Goal: Task Accomplishment & Management: Manage account settings

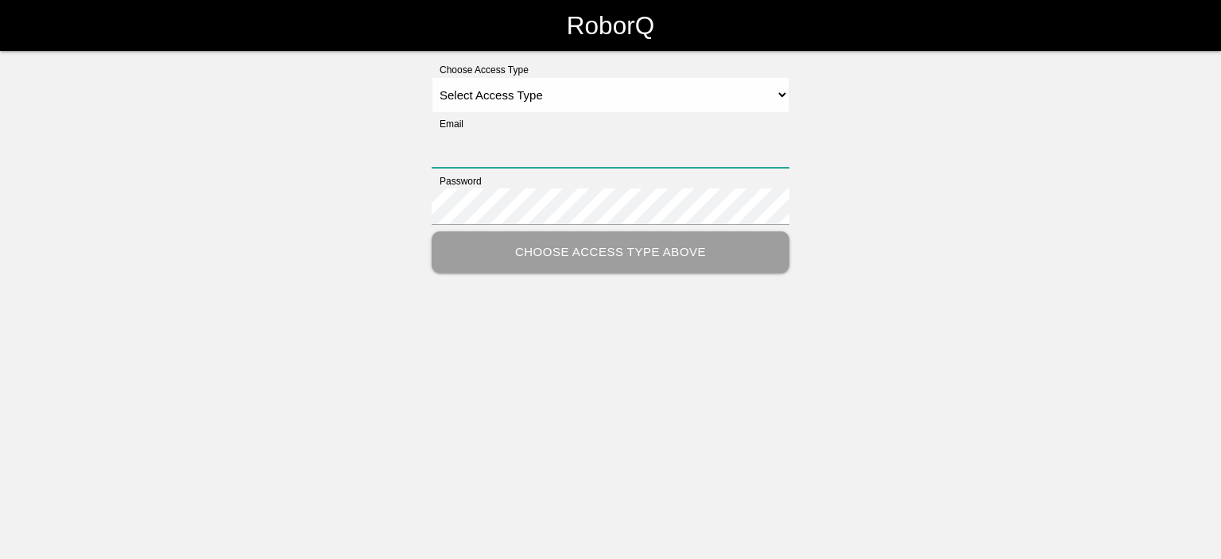
type input "[EMAIL_ADDRESS][DOMAIN_NAME]"
click at [505, 99] on select "Select Access Type Admin Customer Supervisor Worker" at bounding box center [611, 95] width 358 height 36
select select "Admin"
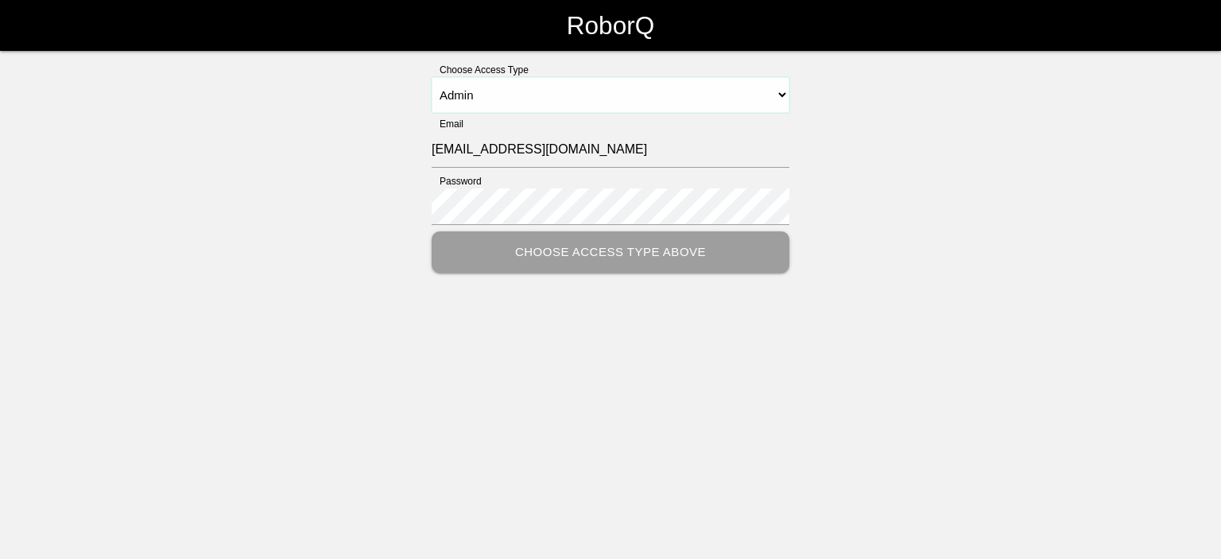
click at [432, 77] on select "Select Access Type Admin Customer Supervisor Worker" at bounding box center [611, 95] width 358 height 36
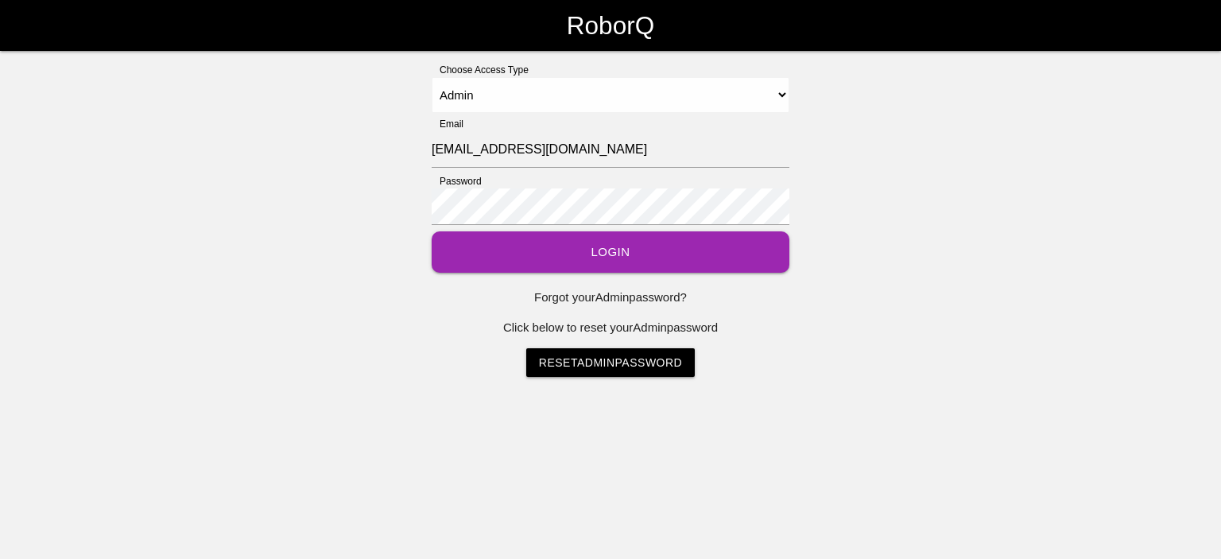
click at [598, 257] on button "Login" at bounding box center [611, 252] width 358 height 42
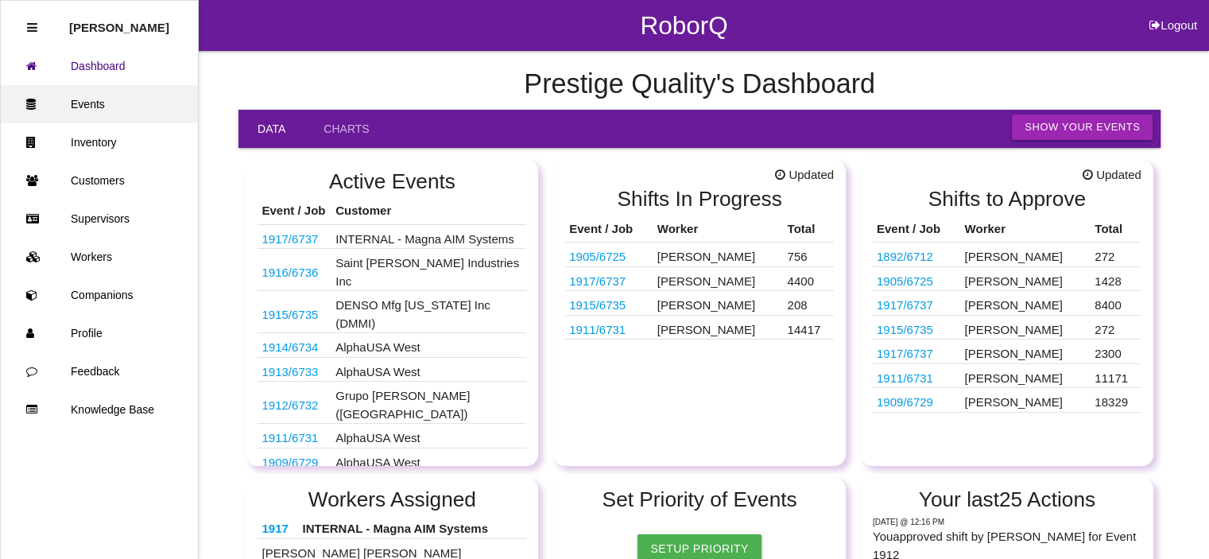
click at [87, 110] on link "Events" at bounding box center [99, 104] width 197 height 38
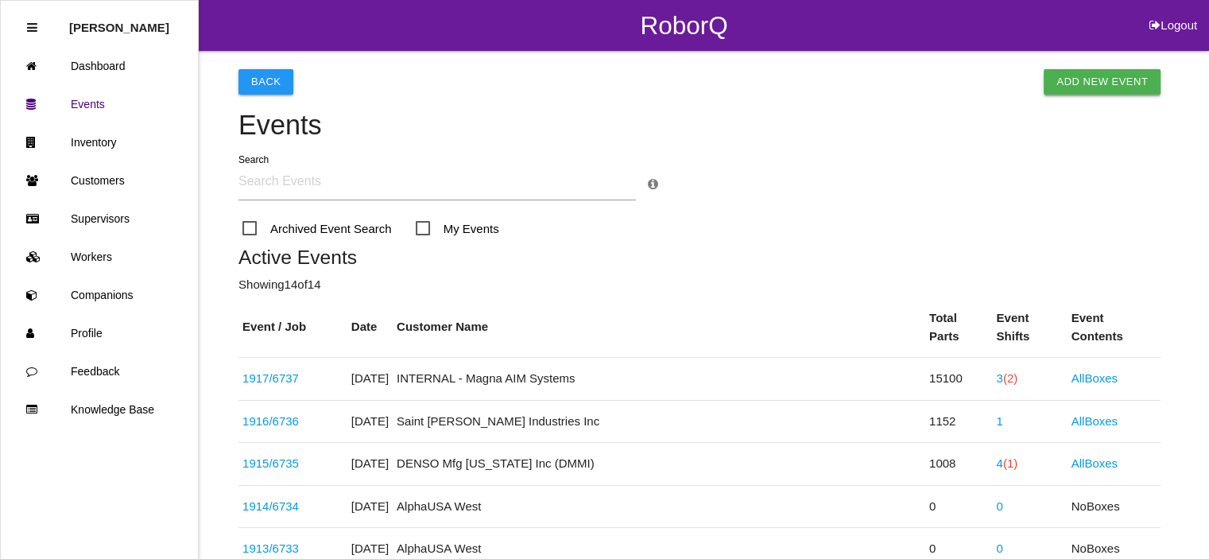
click at [1091, 79] on link "Add New Event" at bounding box center [1101, 81] width 117 height 25
select select "notRequired"
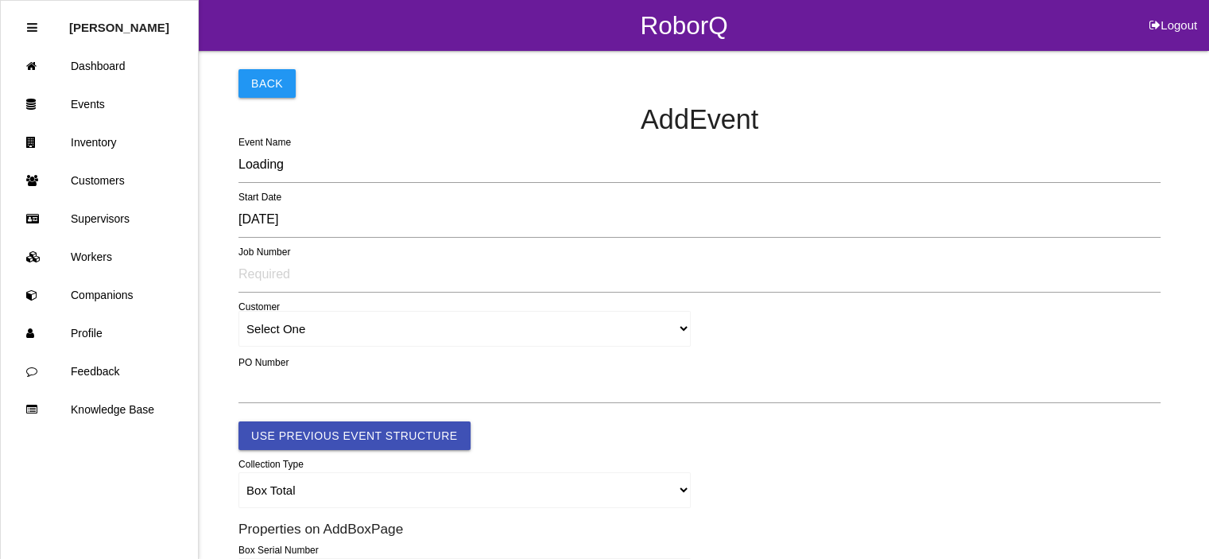
type input "1918"
type input "4.0"
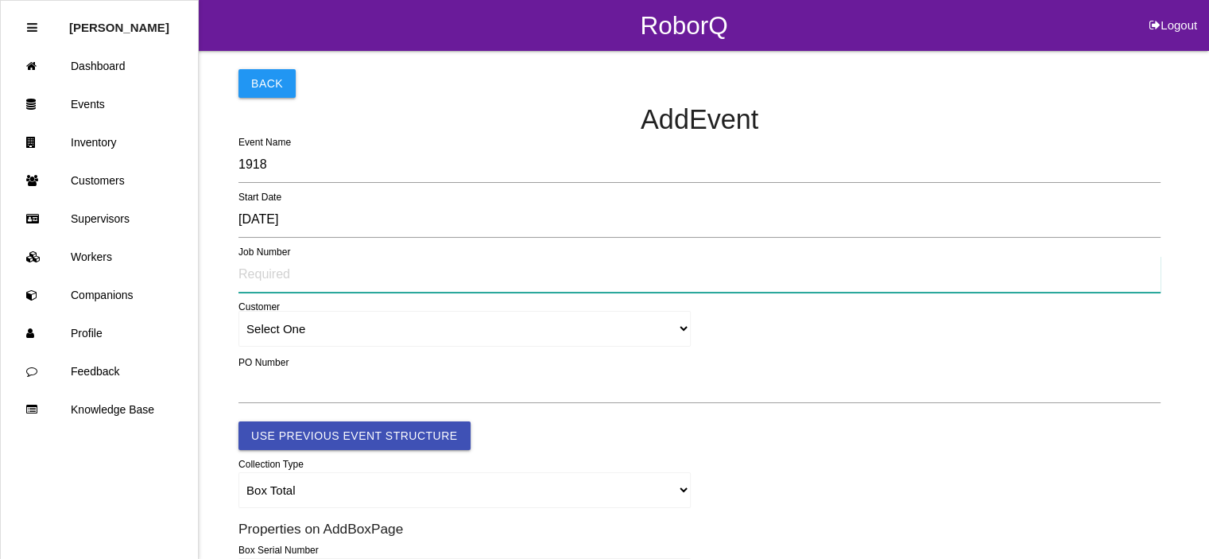
click at [273, 273] on input "text" at bounding box center [699, 274] width 922 height 37
type input "TBD"
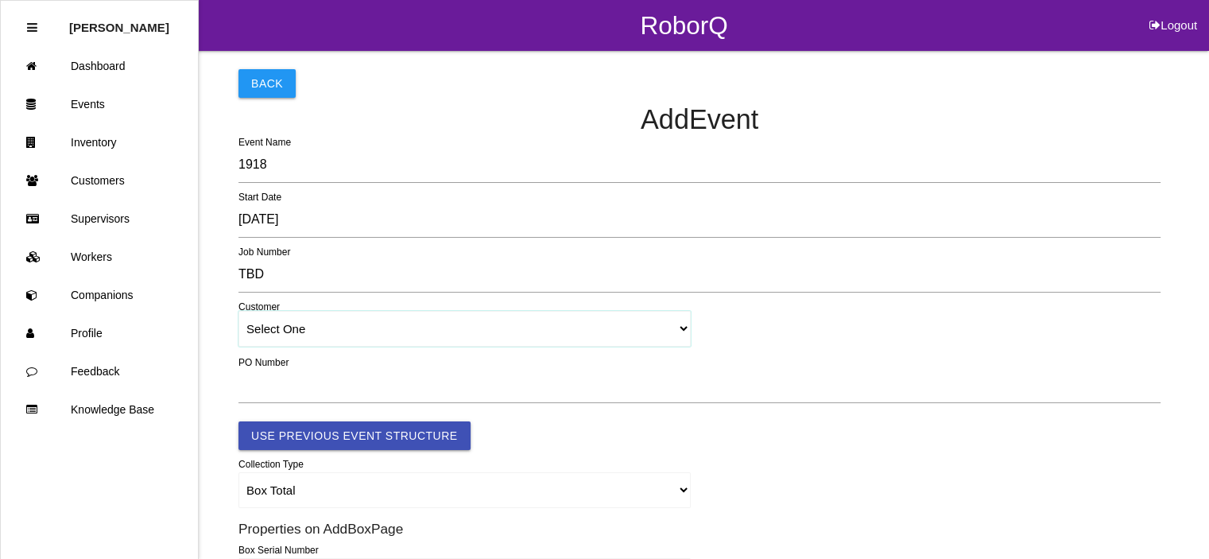
click at [298, 331] on select "Select One [PERSON_NAME] & Co., Inc. [PERSON_NAME] Canada (ARaymond Manufacturi…" at bounding box center [464, 329] width 452 height 36
select select "5f48f57dfa01ad0012e19dd6"
click at [238, 311] on select "Select One [PERSON_NAME] & Co., Inc. [PERSON_NAME] Canada (ARaymond Manufacturi…" at bounding box center [464, 329] width 452 height 36
select select "5f48f57dfa01ad0012e19dd6"
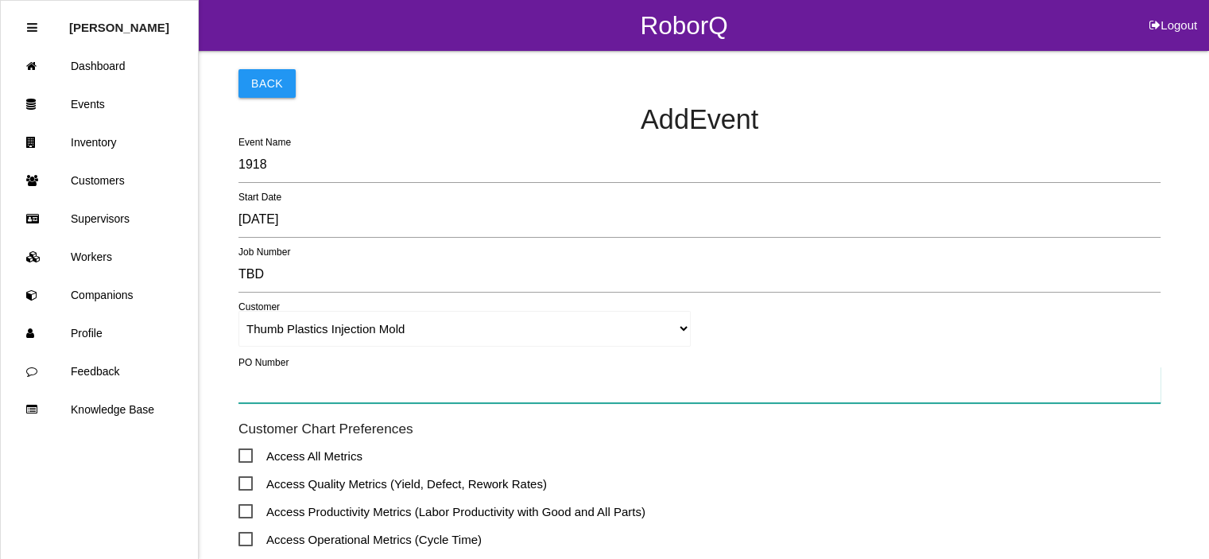
click at [269, 390] on input "text" at bounding box center [699, 384] width 922 height 37
click at [257, 389] on input "text" at bounding box center [699, 384] width 922 height 37
type input "TBD"
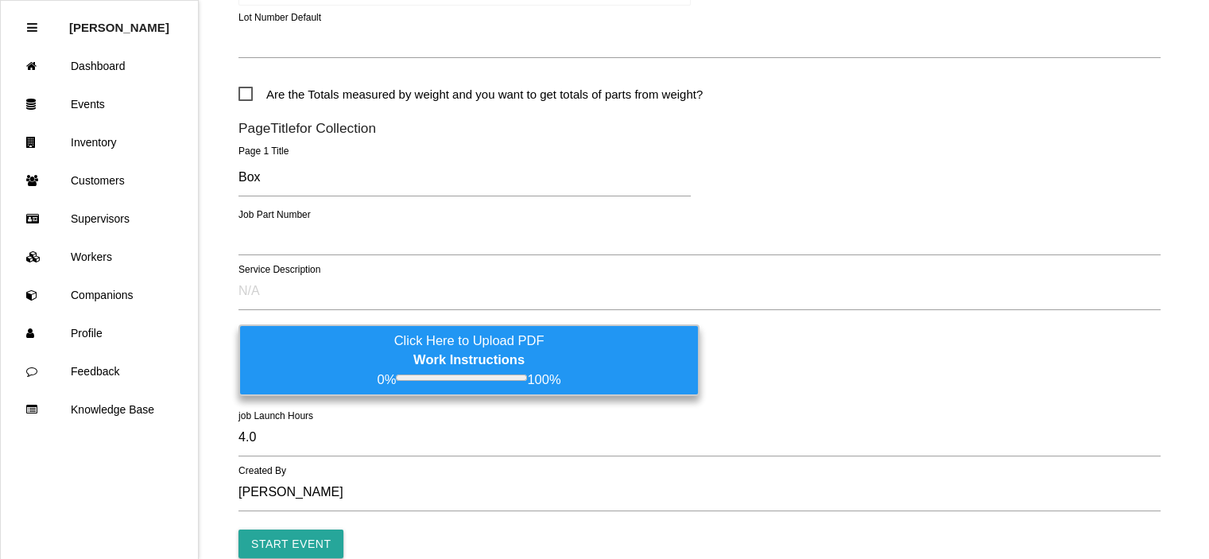
scroll to position [850, 0]
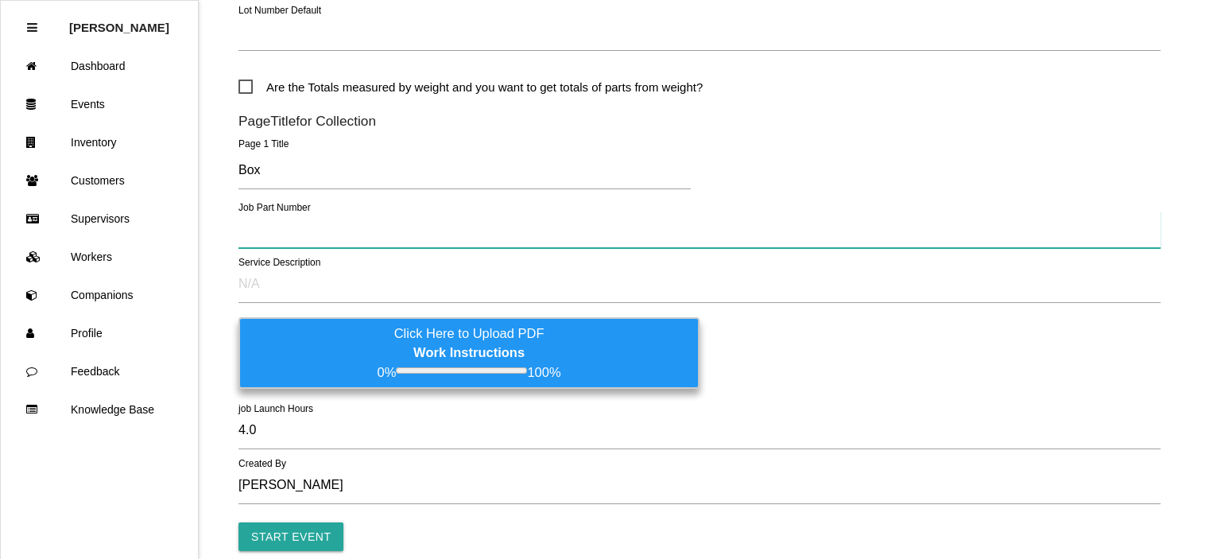
click at [260, 227] on input "text" at bounding box center [699, 229] width 922 height 37
type input "CK41-V101W20"
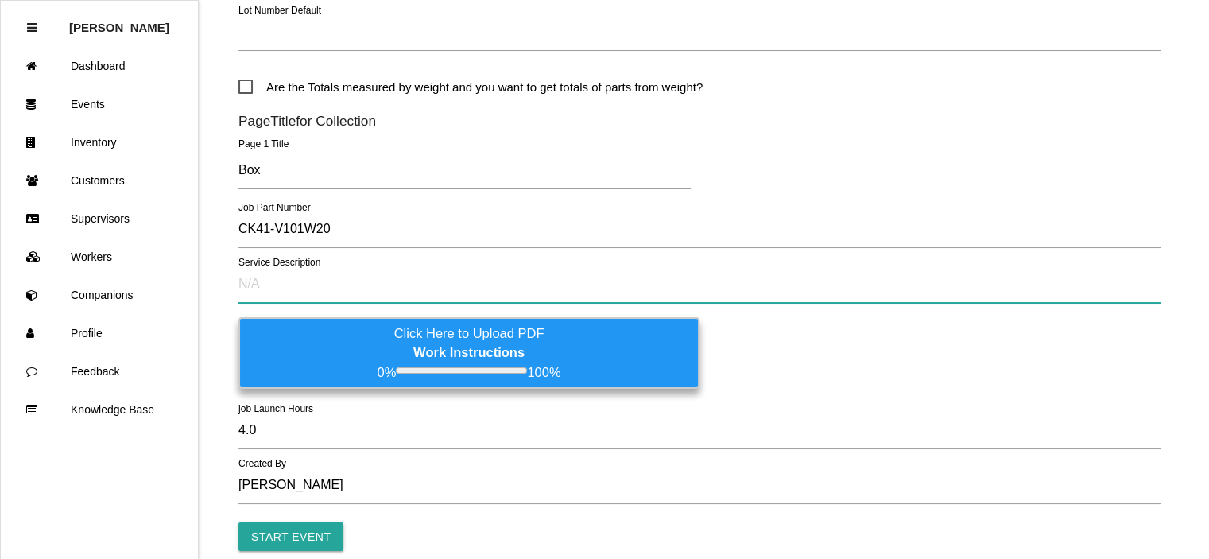
click at [255, 279] on input "text" at bounding box center [699, 284] width 922 height 37
type input "Excess nylon flash by clip"
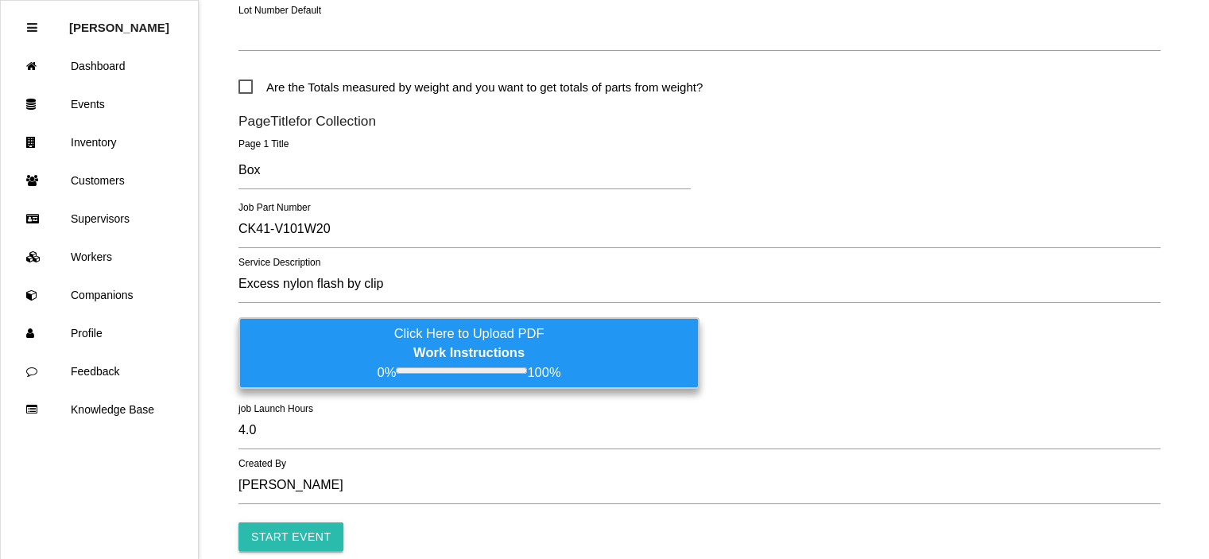
click at [269, 532] on input "Start Event" at bounding box center [290, 536] width 105 height 29
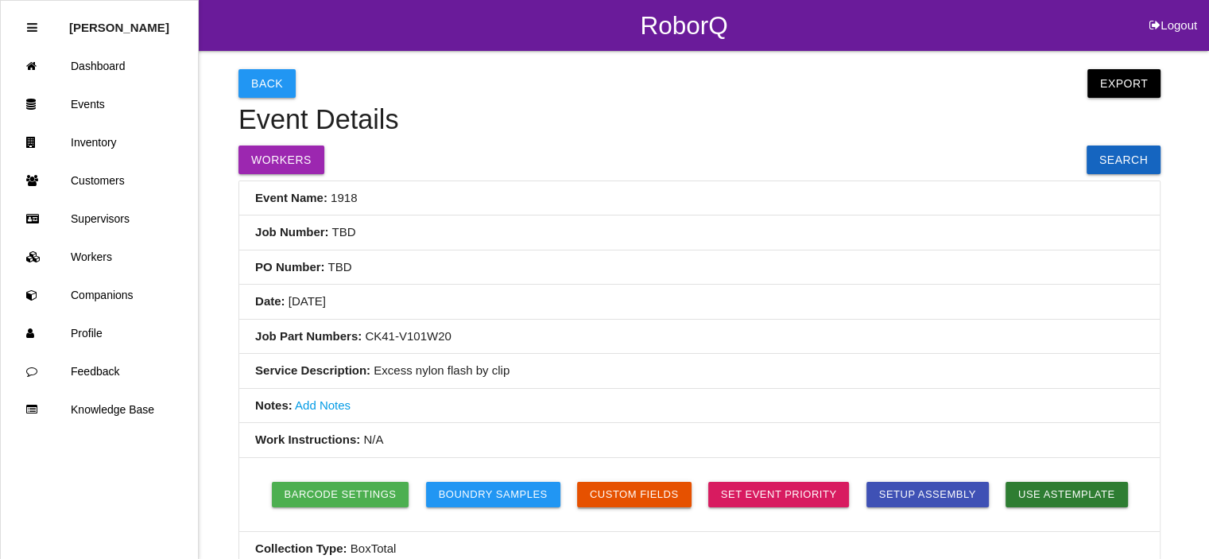
click at [633, 484] on button "Custom Fields" at bounding box center [634, 494] width 114 height 25
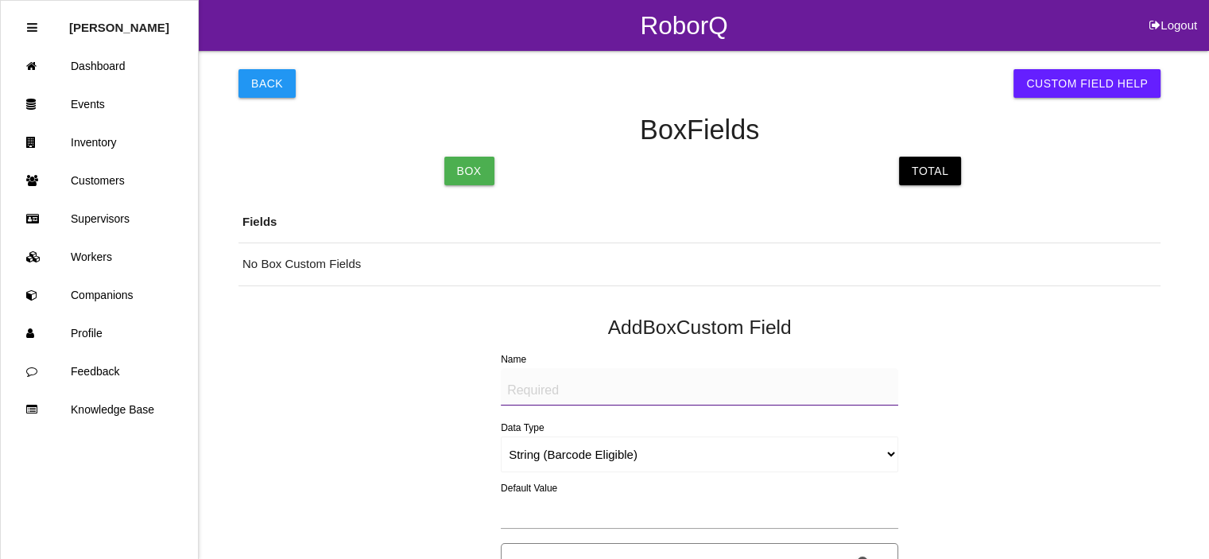
click at [526, 392] on textarea "Name" at bounding box center [699, 386] width 397 height 37
type textarea "Mfg Date"
click at [514, 455] on select "String (Barcode Eligible) Number Instructions True/False Select One of Many Sel…" at bounding box center [699, 454] width 397 height 36
select select "date"
click at [501, 436] on select "String (Barcode Eligible) Number Instructions True/False Select One of Many Sel…" at bounding box center [699, 454] width 397 height 36
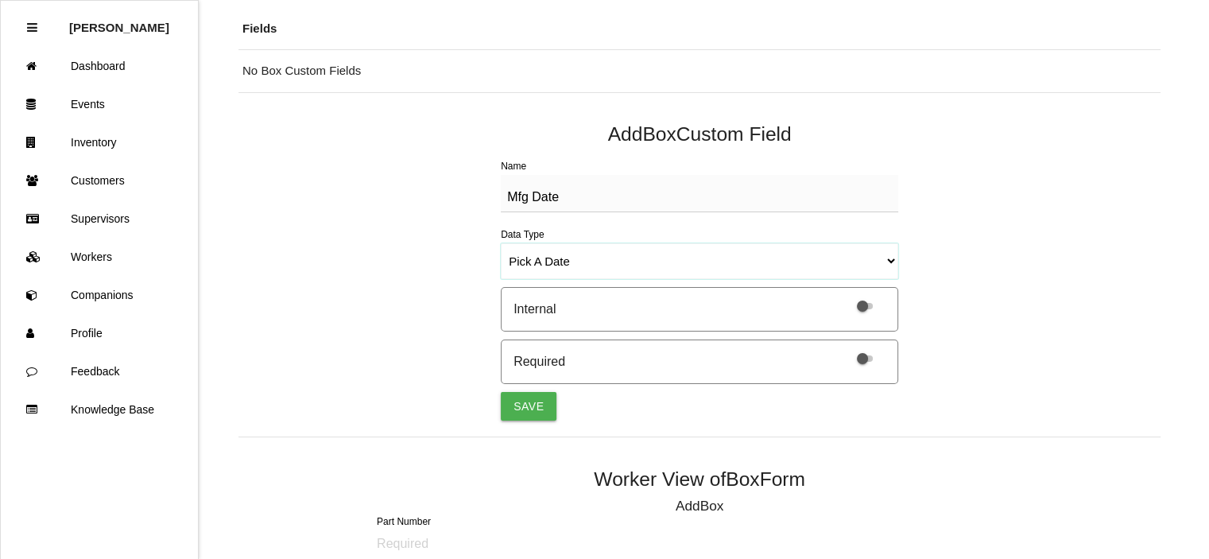
scroll to position [204, 0]
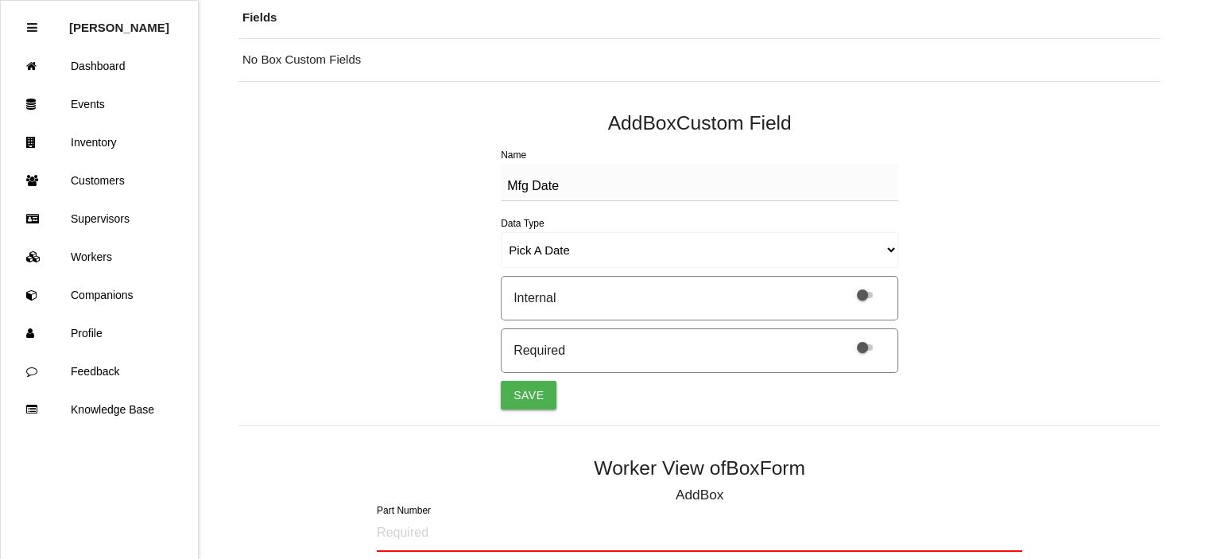
click at [861, 346] on span at bounding box center [865, 347] width 16 height 6
click at [844, 337] on input "checkbox" at bounding box center [844, 337] width 0 height 0
click at [525, 398] on button "Save" at bounding box center [529, 395] width 56 height 29
select select "string"
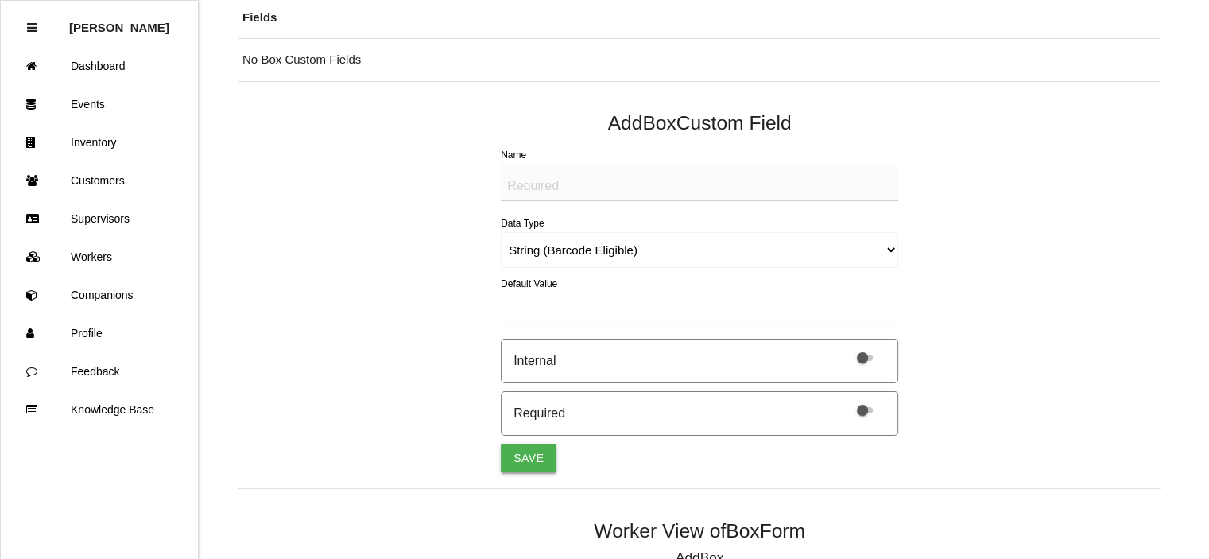
scroll to position [208, 0]
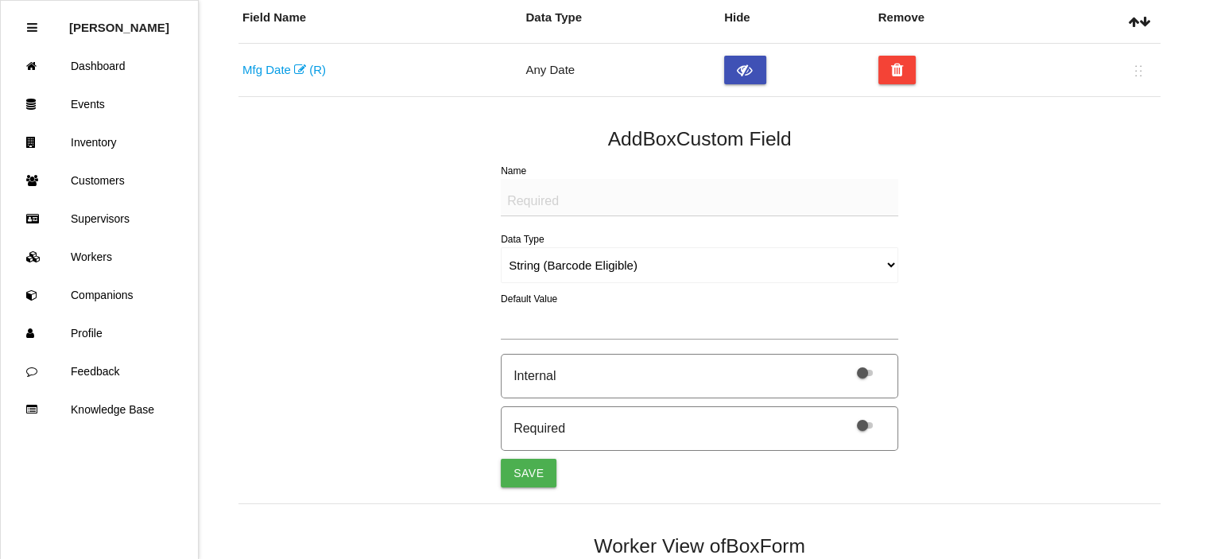
click at [521, 200] on textarea "Name" at bounding box center [699, 197] width 397 height 37
type textarea "Quantity"
click at [532, 260] on select "String (Barcode Eligible) Number Instructions True/False Select One of Many Sel…" at bounding box center [699, 265] width 397 height 36
select select "number"
click at [501, 247] on select "String (Barcode Eligible) Number Instructions True/False Select One of Many Sel…" at bounding box center [699, 265] width 397 height 36
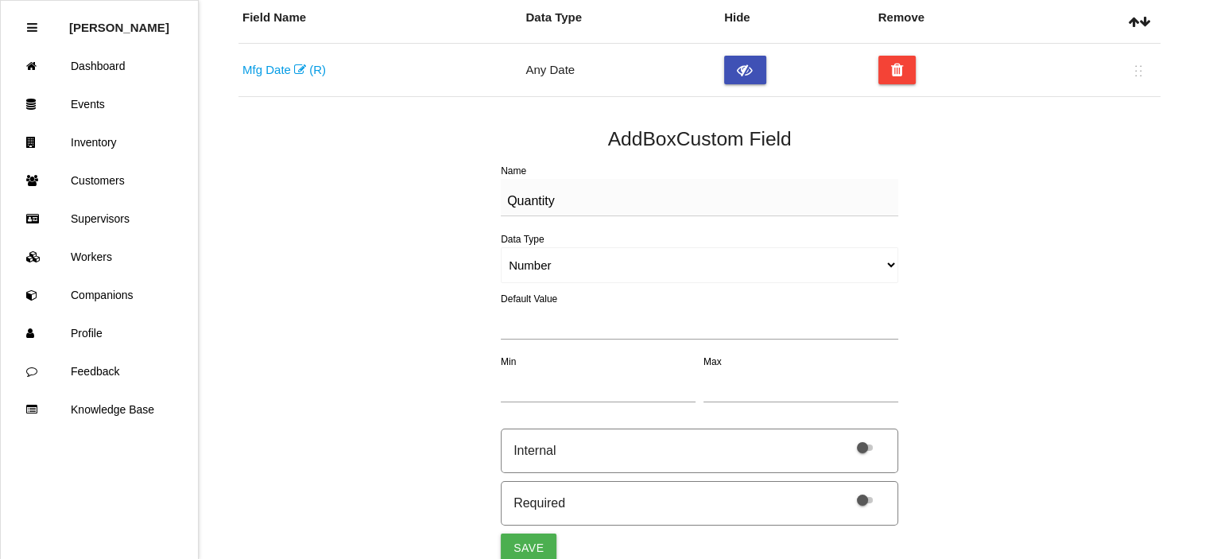
click at [862, 499] on span at bounding box center [865, 500] width 16 height 6
click at [844, 490] on input "checkbox" at bounding box center [844, 490] width 0 height 0
click at [523, 552] on button "Save" at bounding box center [529, 547] width 56 height 29
select select "string"
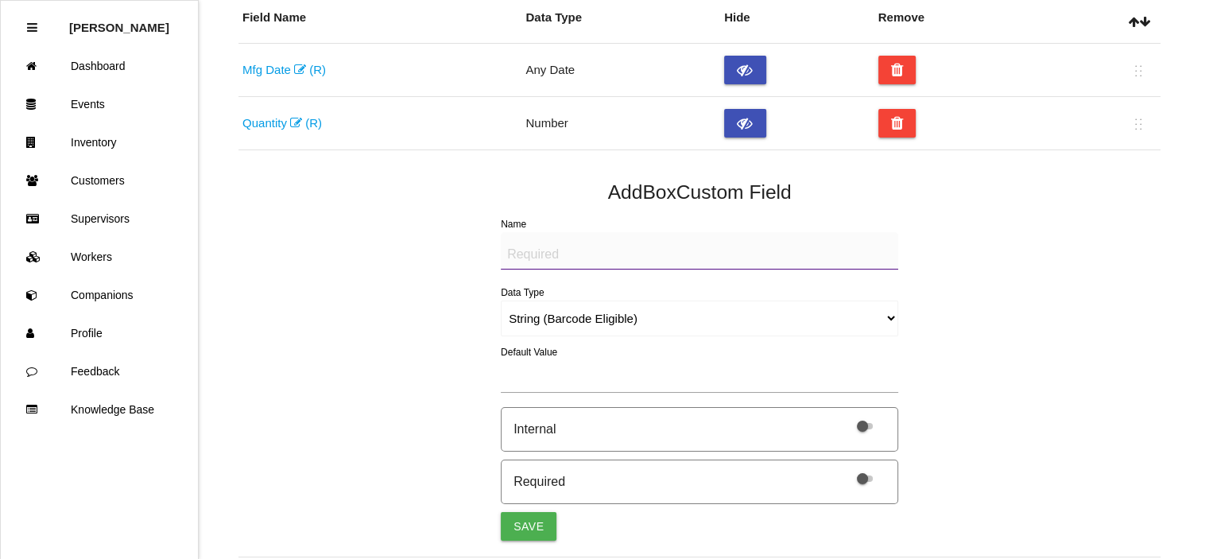
click at [532, 252] on textarea "Name" at bounding box center [699, 250] width 397 height 37
type textarea "LABEL (IMAGE)"
click at [534, 316] on select "String (Barcode Eligible) Number Instructions True/False Select One of Many Sel…" at bounding box center [699, 318] width 397 height 36
select select "imageCF"
click at [501, 300] on select "String (Barcode Eligible) Number Instructions True/False Select One of Many Sel…" at bounding box center [699, 318] width 397 height 36
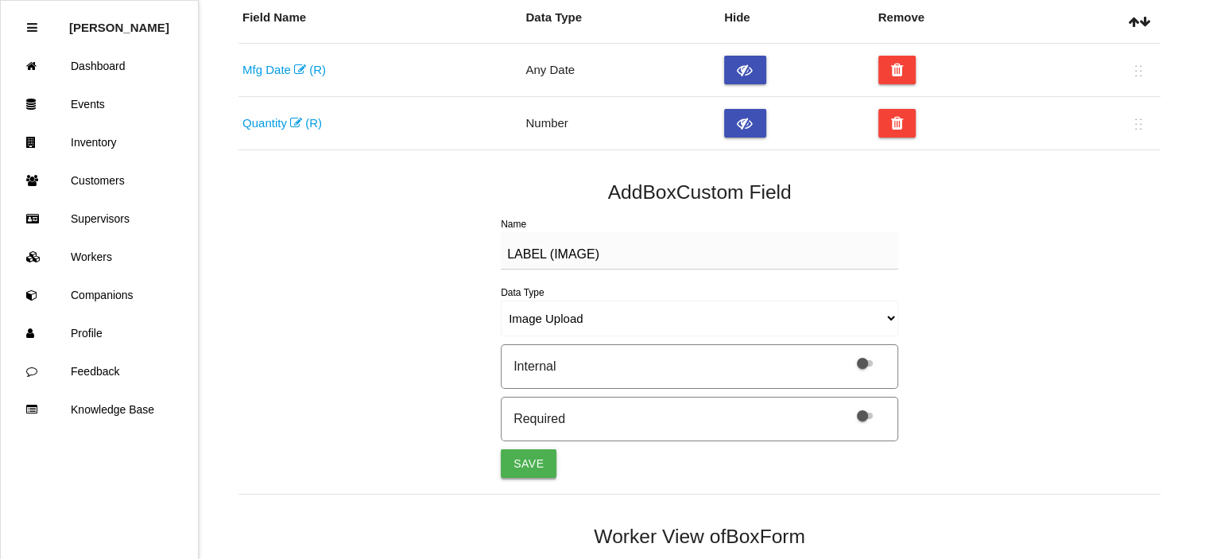
click at [528, 454] on button "Save" at bounding box center [529, 463] width 56 height 29
select select "string"
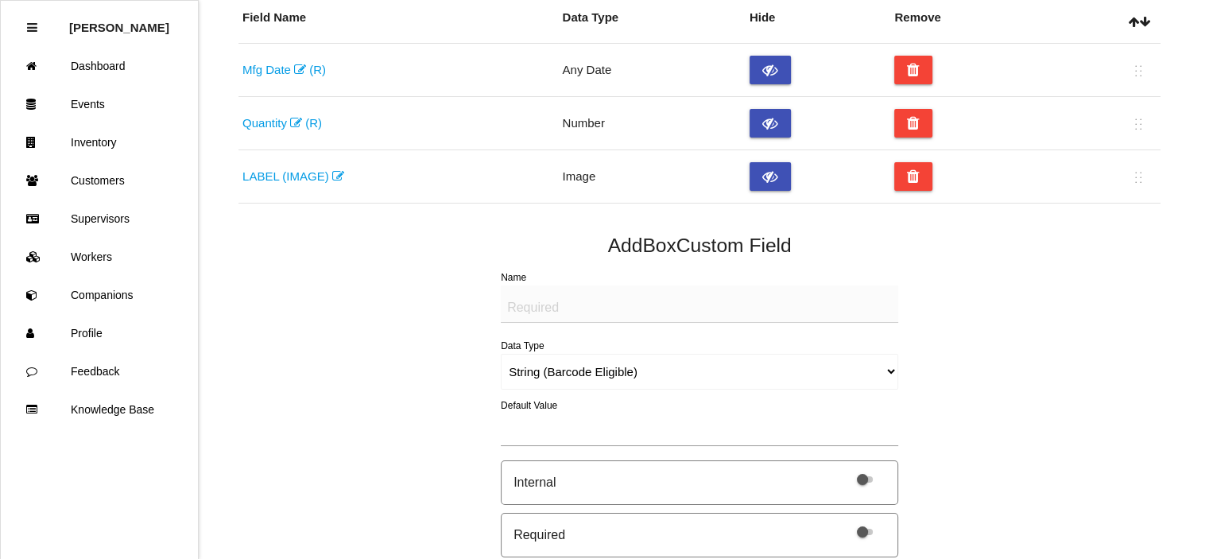
scroll to position [0, 0]
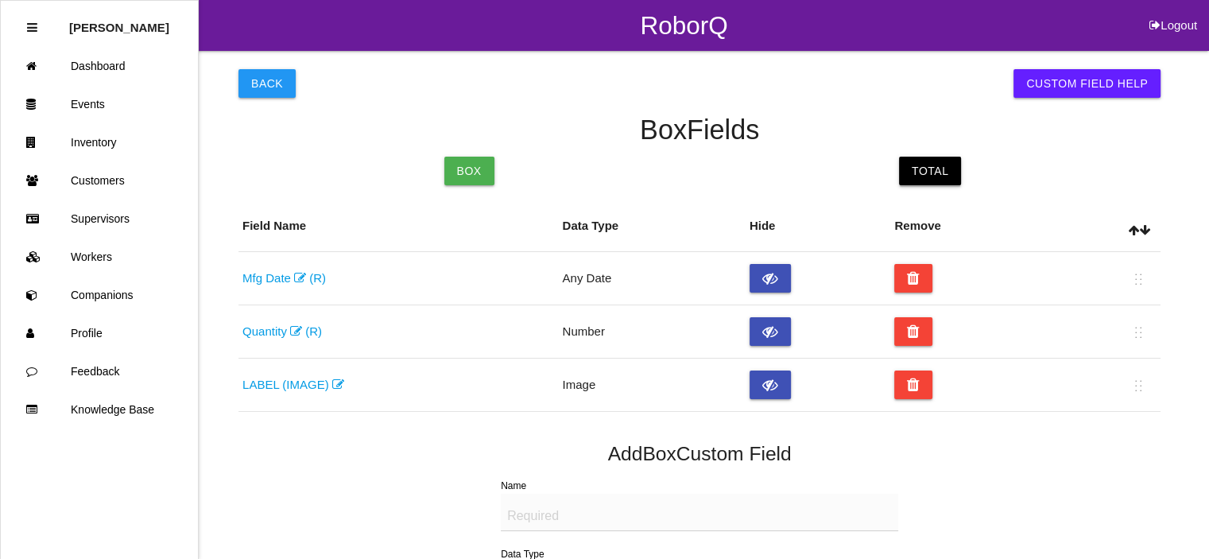
click at [916, 181] on link "Total" at bounding box center [930, 171] width 62 height 29
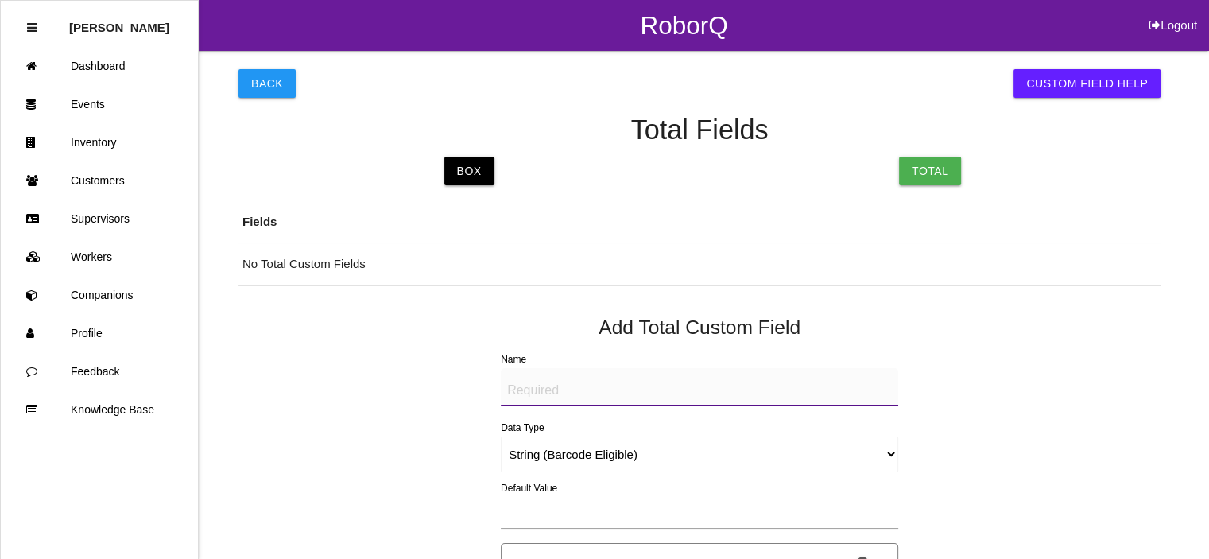
click at [562, 379] on textarea "Name" at bounding box center [699, 386] width 397 height 37
type textarea "BAD PART (IMAGE)"
click at [583, 456] on select "String (Barcode Eligible) Number Instructions True/False Select One of Many Sel…" at bounding box center [699, 454] width 397 height 36
select select "imageCF"
click at [501, 436] on select "String (Barcode Eligible) Number Instructions True/False Select One of Many Sel…" at bounding box center [699, 454] width 397 height 36
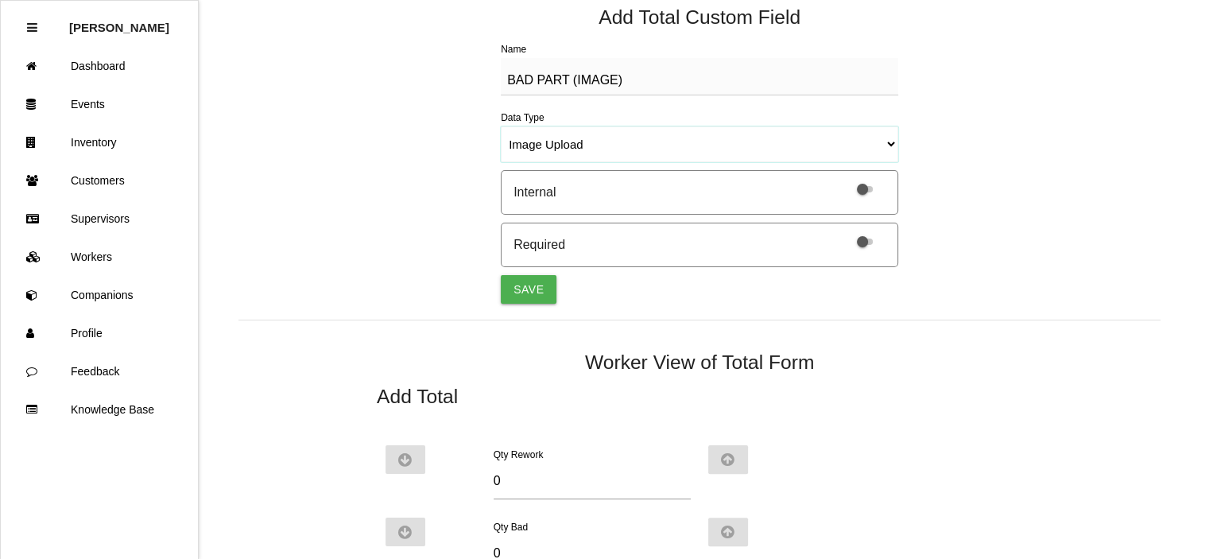
scroll to position [327, 0]
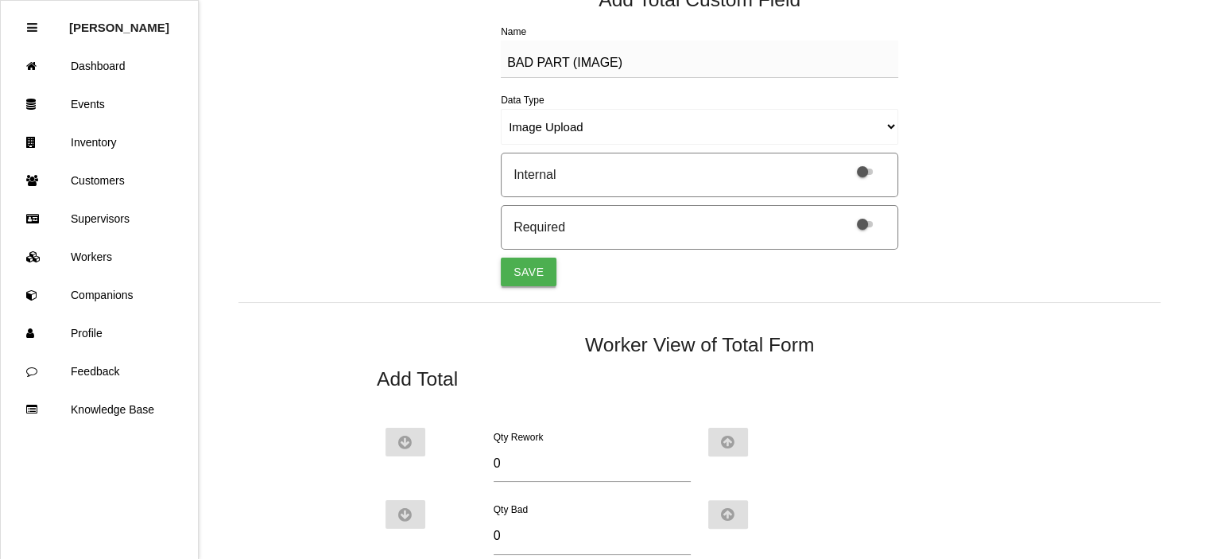
click at [522, 278] on button "Save" at bounding box center [529, 271] width 56 height 29
select select "string"
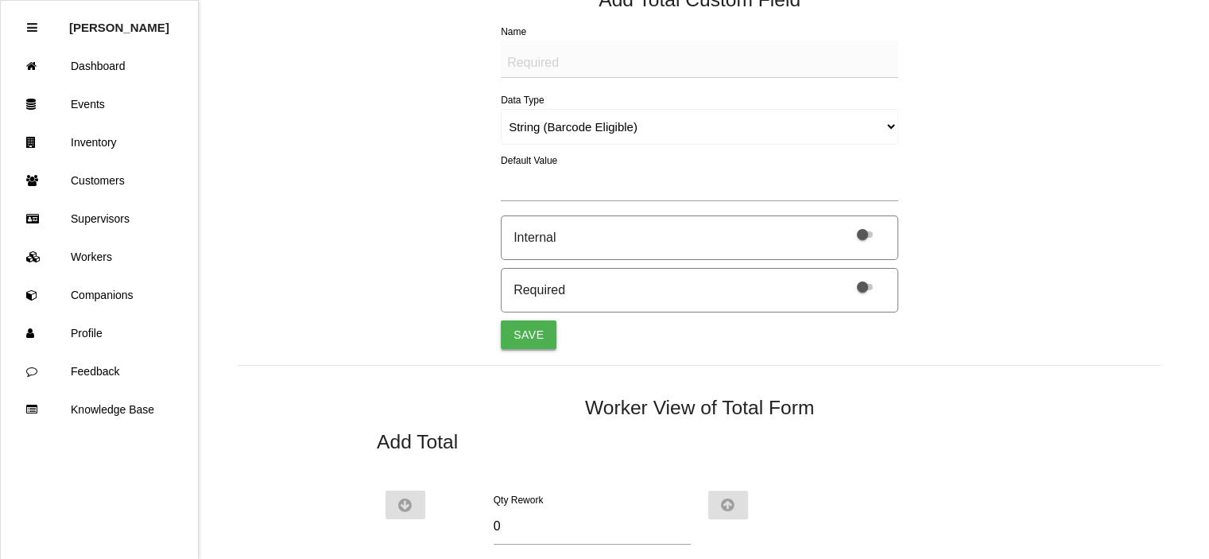
scroll to position [346, 0]
click at [594, 71] on textarea "Name" at bounding box center [699, 59] width 397 height 37
type textarea "I"
type textarea "BAD PART (IMAGE)"
click at [584, 126] on select "String (Barcode Eligible) Number Instructions True/False Select One of Many Sel…" at bounding box center [699, 127] width 397 height 36
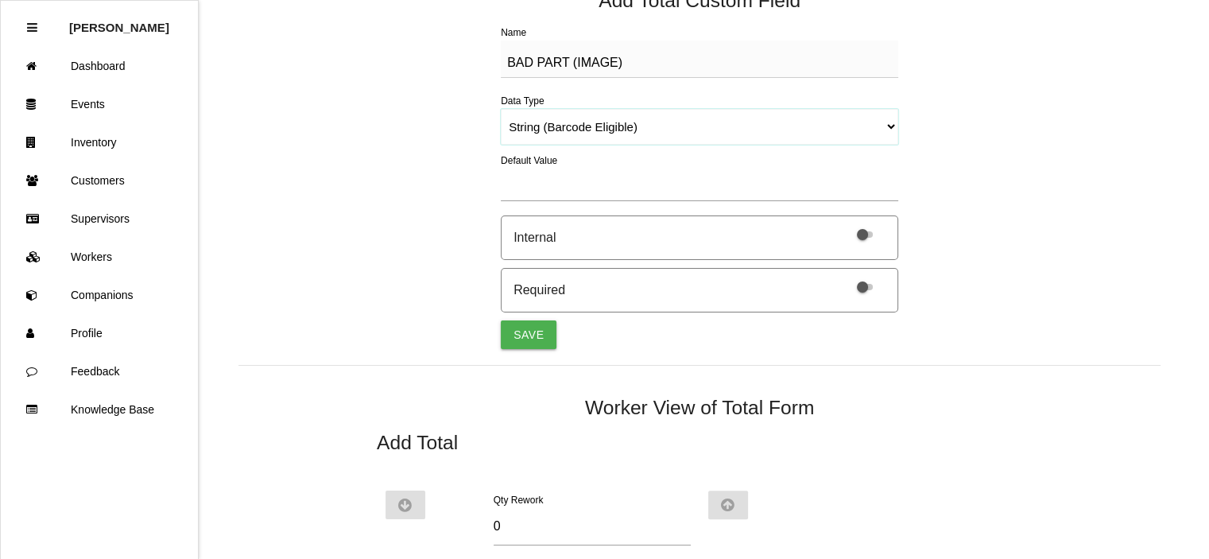
select select "imageCF"
click at [501, 109] on select "String (Barcode Eligible) Number Instructions True/False Select One of Many Sel…" at bounding box center [699, 127] width 397 height 36
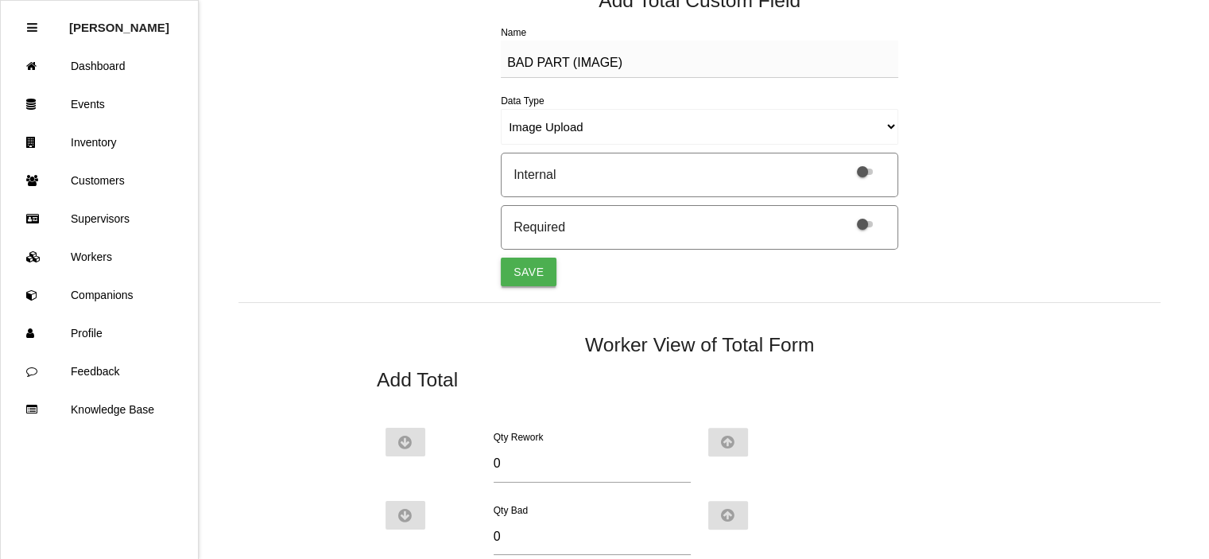
click at [530, 273] on button "Save" at bounding box center [529, 271] width 56 height 29
select select "string"
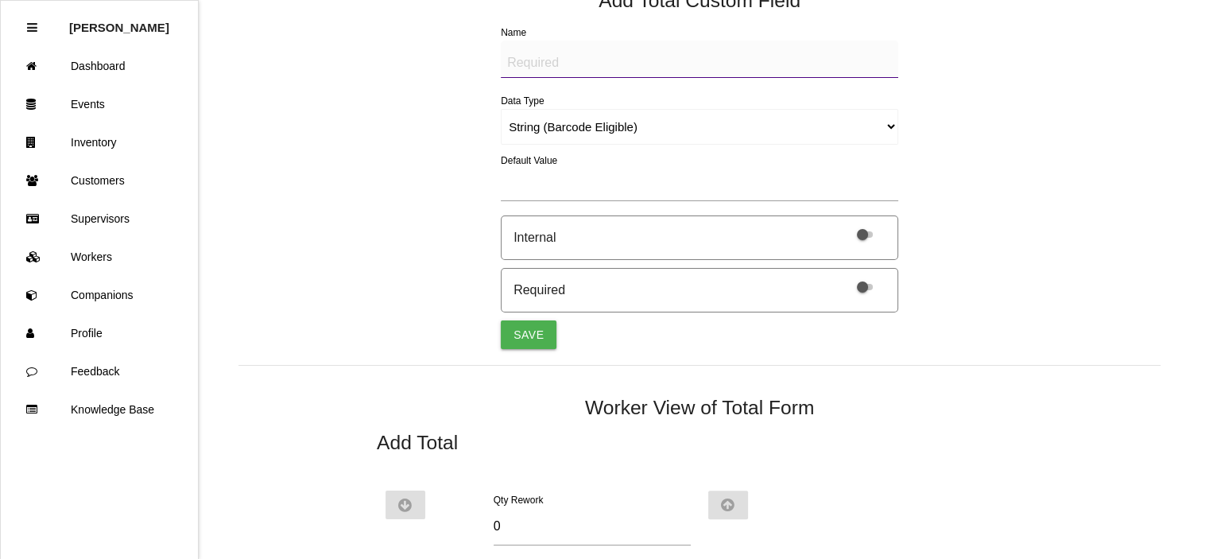
click at [525, 58] on textarea "Name" at bounding box center [699, 59] width 397 height 37
type textarea "BAD PART (IMAGE)"
click at [546, 123] on select "String (Barcode Eligible) Number Instructions True/False Select One of Many Sel…" at bounding box center [699, 127] width 397 height 36
select select "imageCF"
click at [501, 109] on select "String (Barcode Eligible) Number Instructions True/False Select One of Many Sel…" at bounding box center [699, 127] width 397 height 36
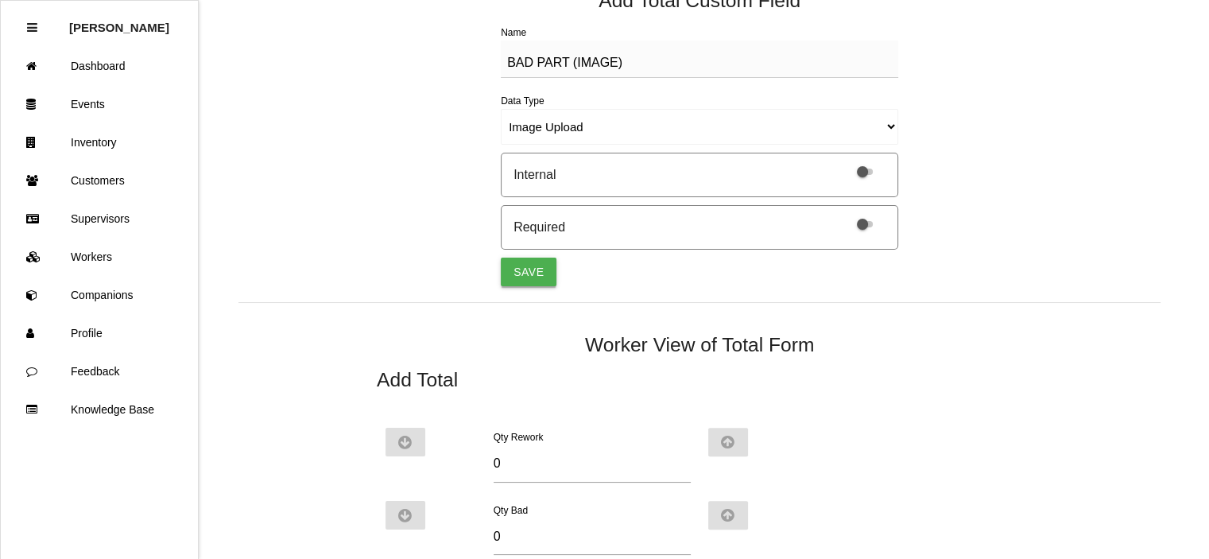
click at [536, 264] on button "Save" at bounding box center [529, 271] width 56 height 29
select select "string"
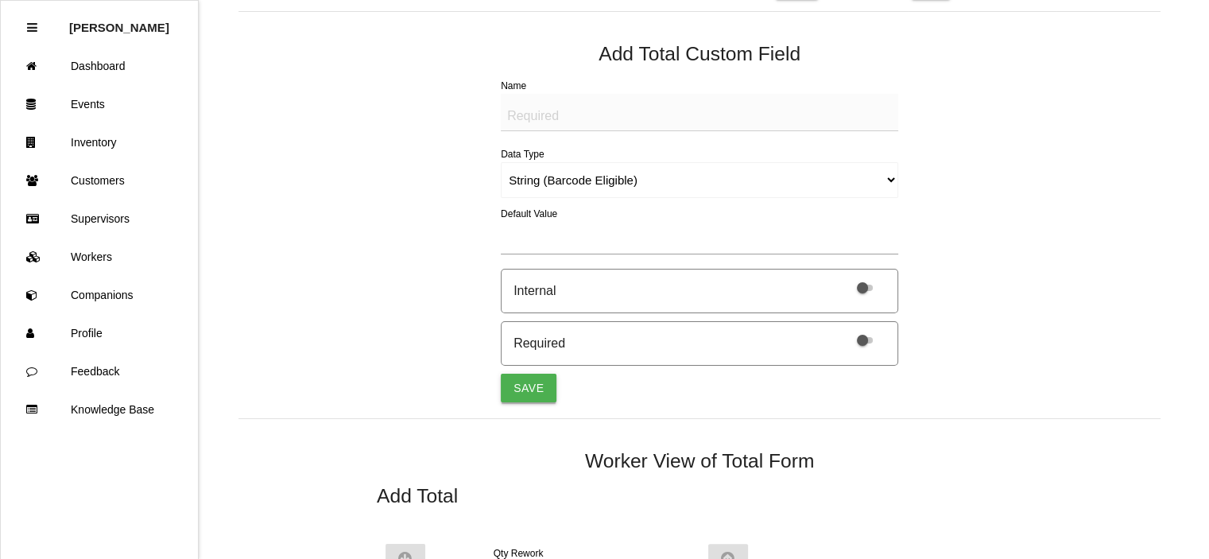
scroll to position [452, 0]
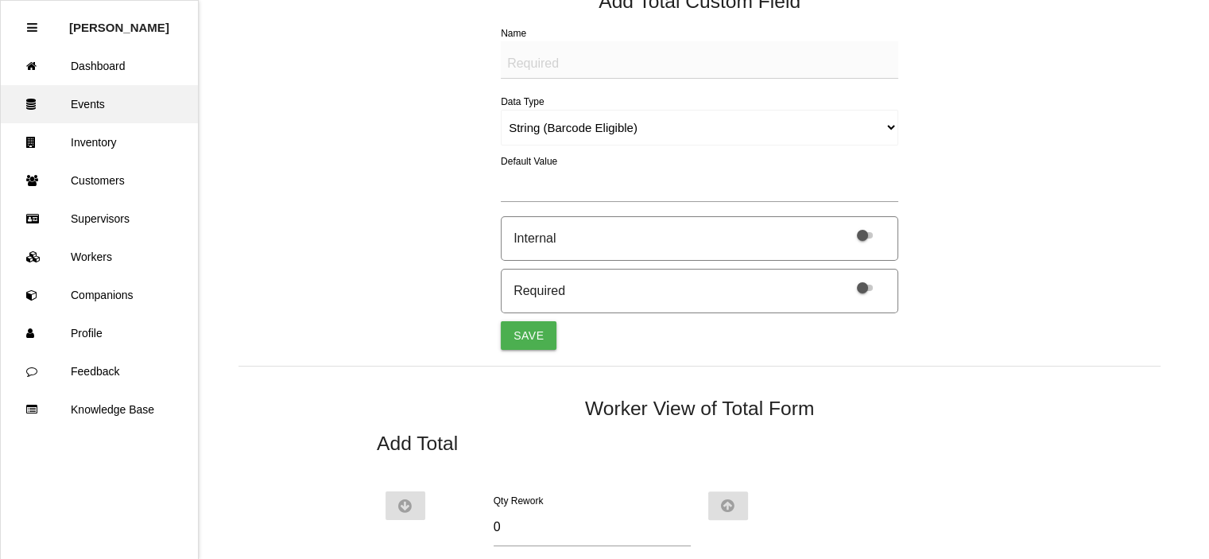
click at [103, 110] on link "Events" at bounding box center [99, 104] width 197 height 38
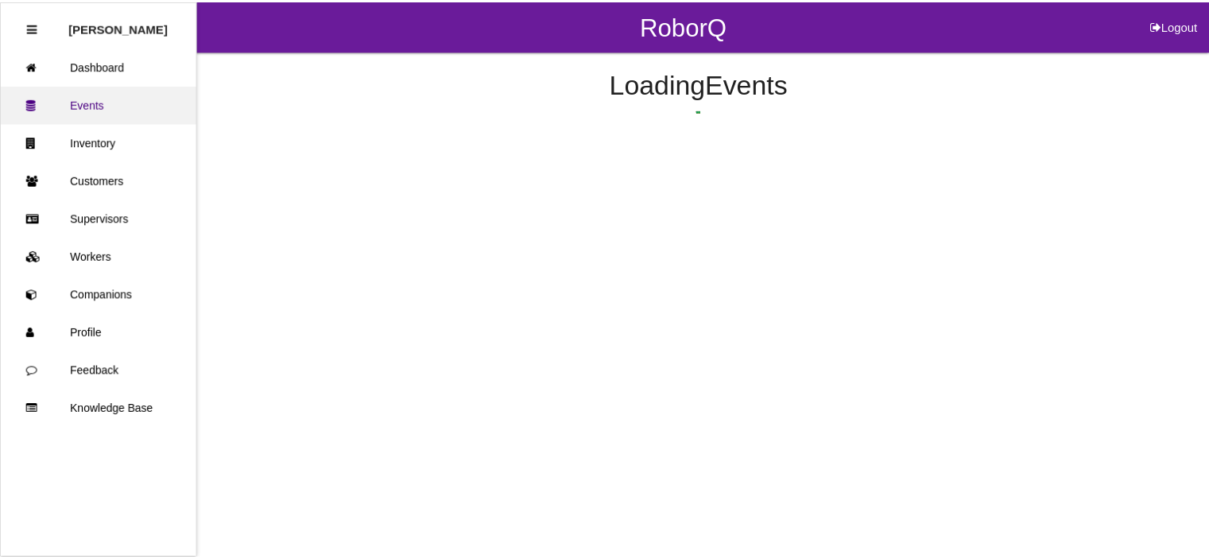
scroll to position [80, 0]
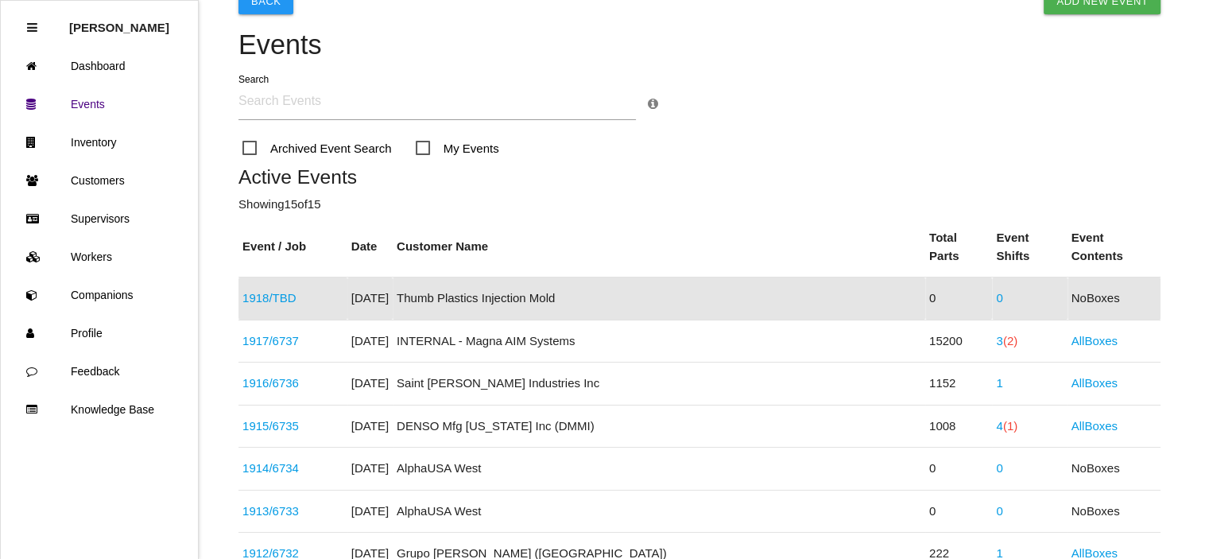
click at [257, 291] on link "1918 / TBD" at bounding box center [269, 298] width 54 height 14
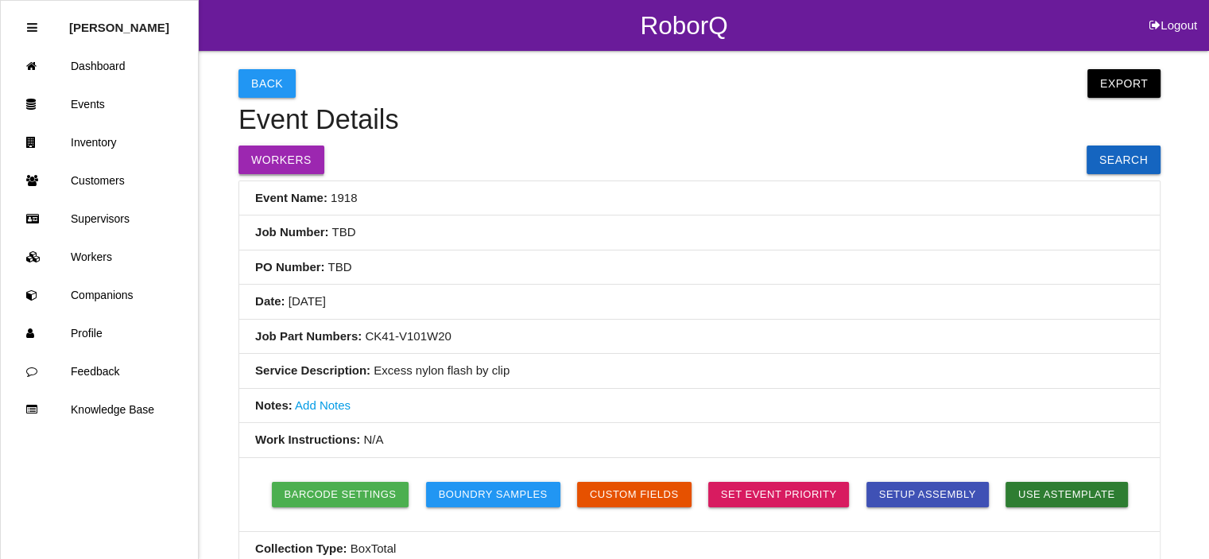
click at [292, 154] on button "Workers" at bounding box center [281, 159] width 86 height 29
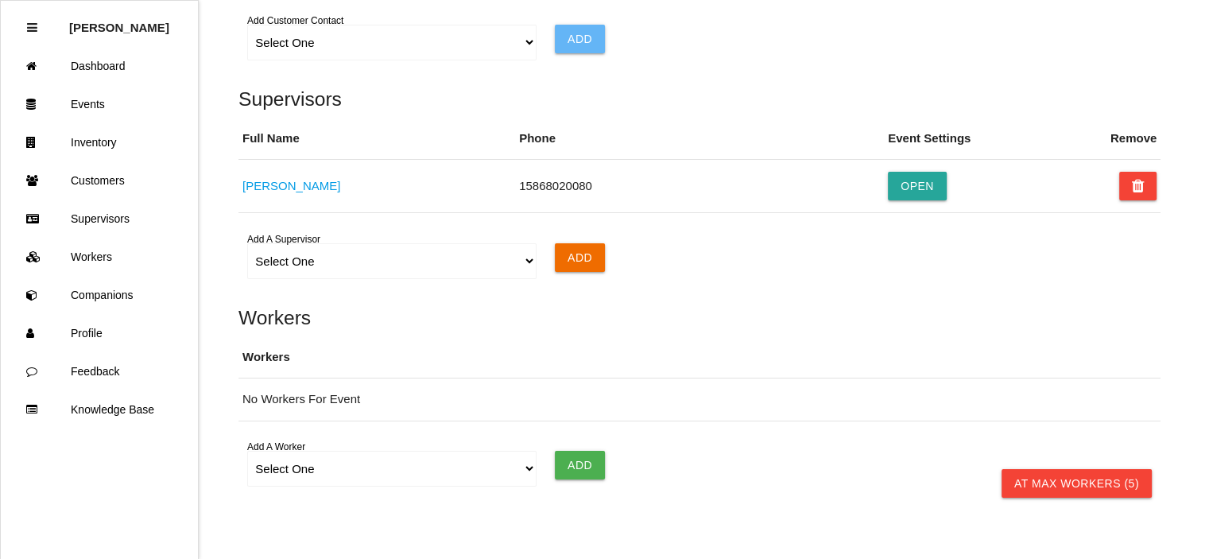
scroll to position [1186, 0]
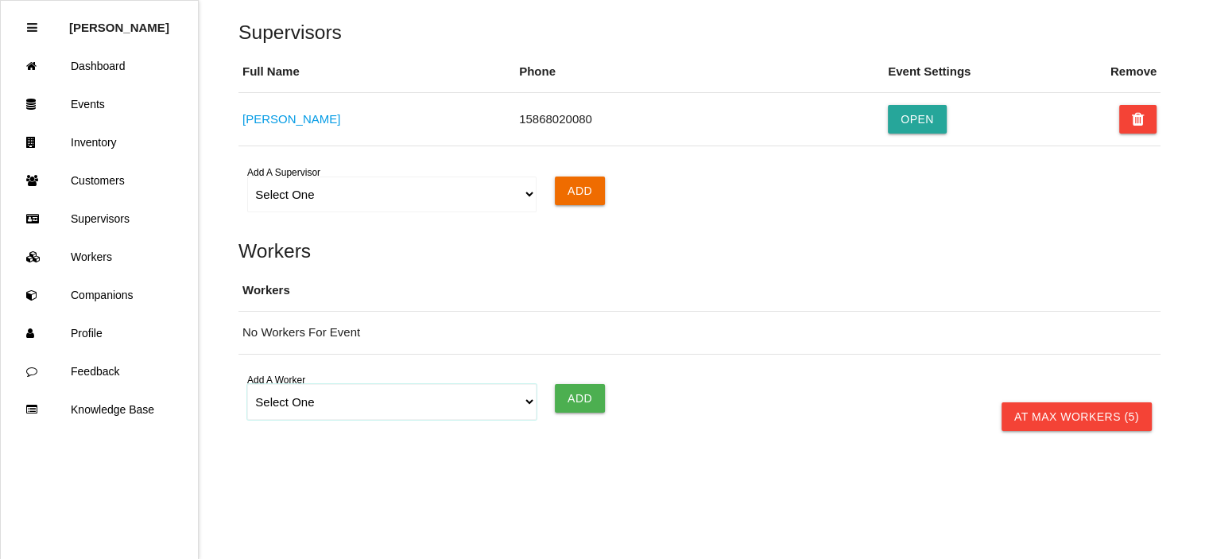
click at [302, 395] on select "Select One [PERSON_NAME] [PERSON_NAME] [PERSON_NAME] [PERSON_NAME] [PERSON_NAME…" at bounding box center [391, 402] width 289 height 36
select select "62ea945e85cc6f0019694609"
click at [247, 384] on select "Select One [PERSON_NAME] [PERSON_NAME] [PERSON_NAME] [PERSON_NAME] [PERSON_NAME…" at bounding box center [391, 402] width 289 height 36
click at [573, 389] on input "Add" at bounding box center [580, 398] width 50 height 29
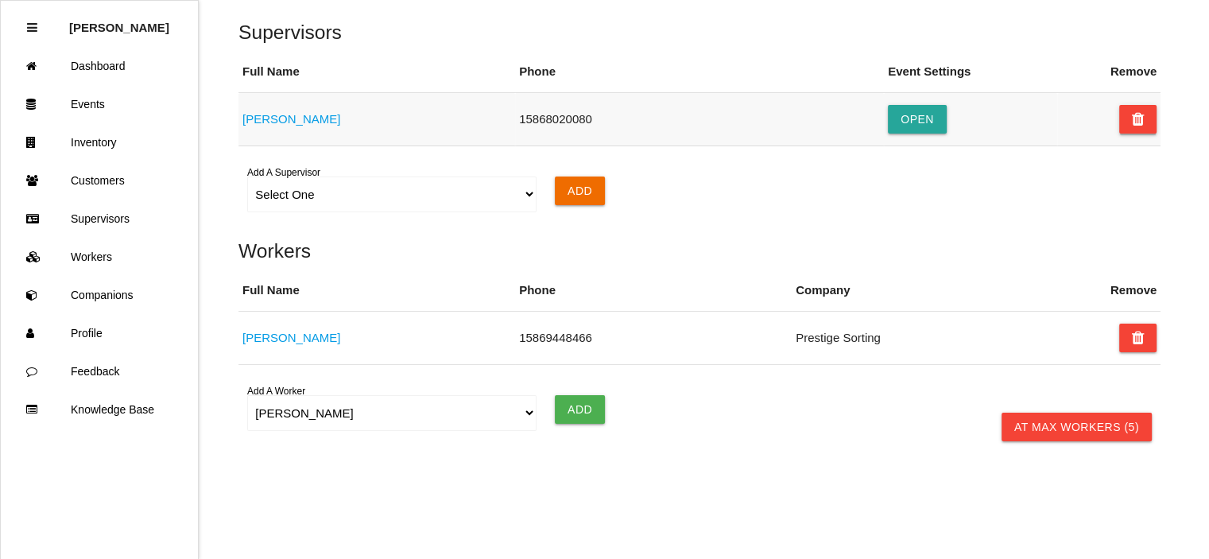
click at [1140, 122] on icon at bounding box center [1138, 119] width 13 height 29
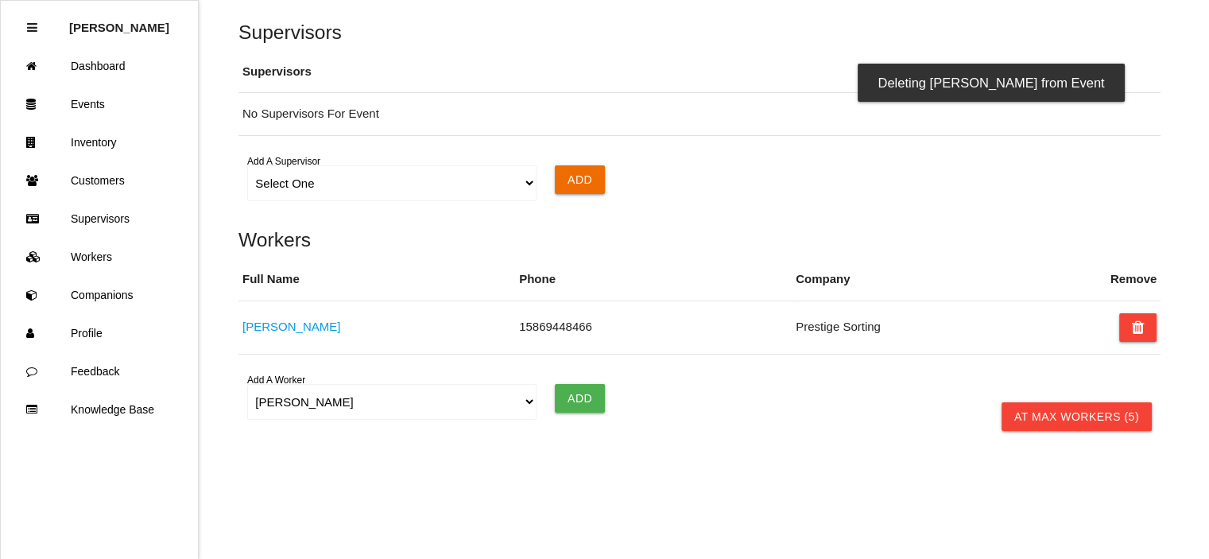
scroll to position [696, 0]
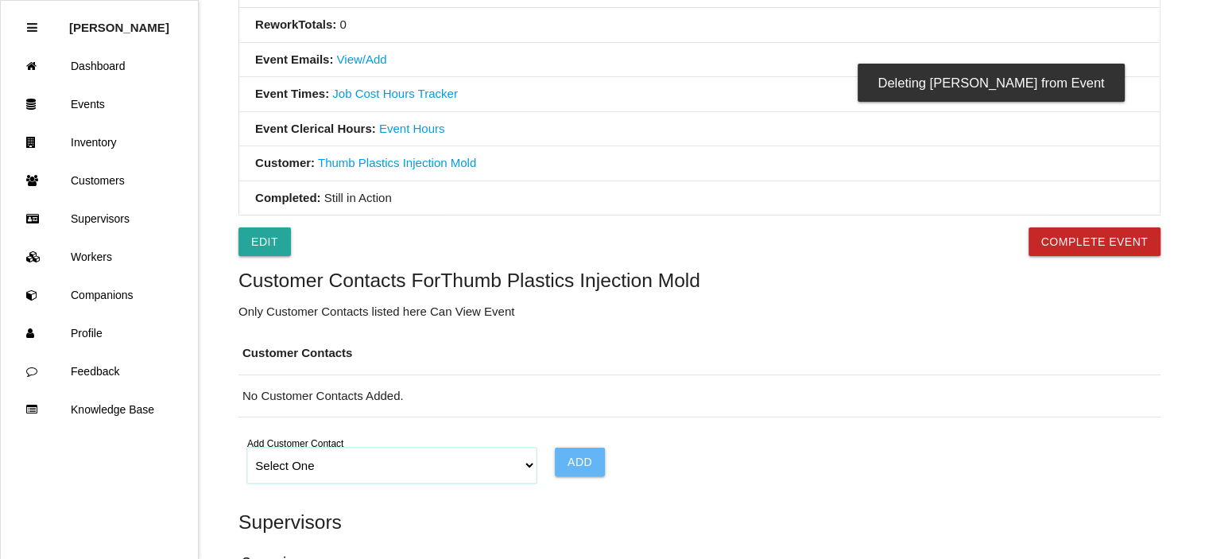
click at [531, 463] on select "Select One Choose All [PERSON_NAME] [PERSON_NAME] [PERSON_NAME] [PERSON_NAME] […" at bounding box center [391, 465] width 289 height 36
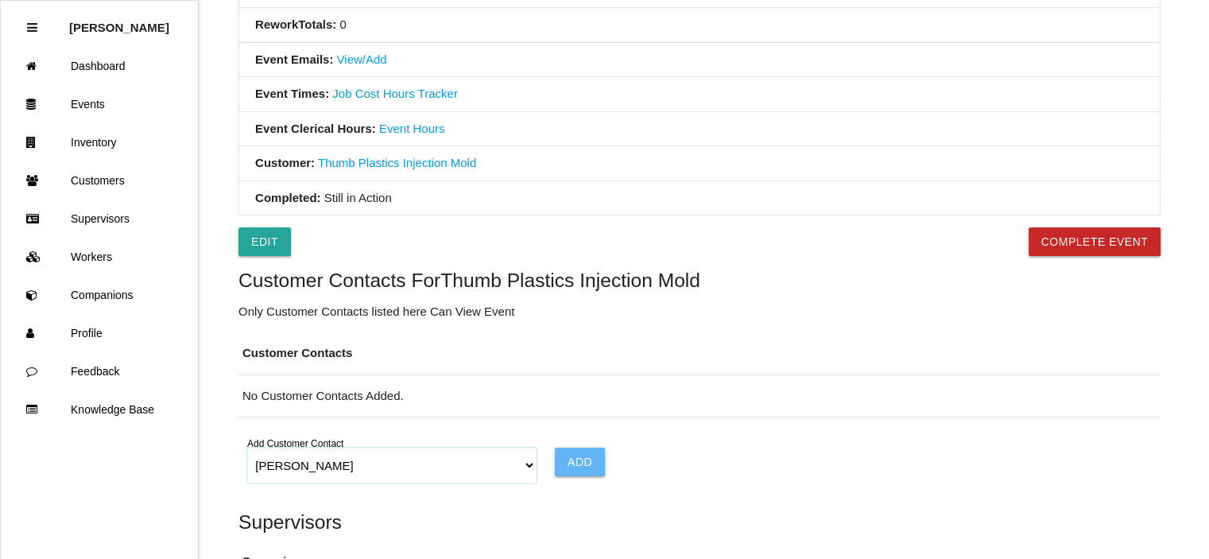
click at [247, 447] on select "Select One Choose All [PERSON_NAME] [PERSON_NAME] [PERSON_NAME] [PERSON_NAME] […" at bounding box center [391, 465] width 289 height 36
click at [588, 458] on input "Add" at bounding box center [580, 461] width 50 height 29
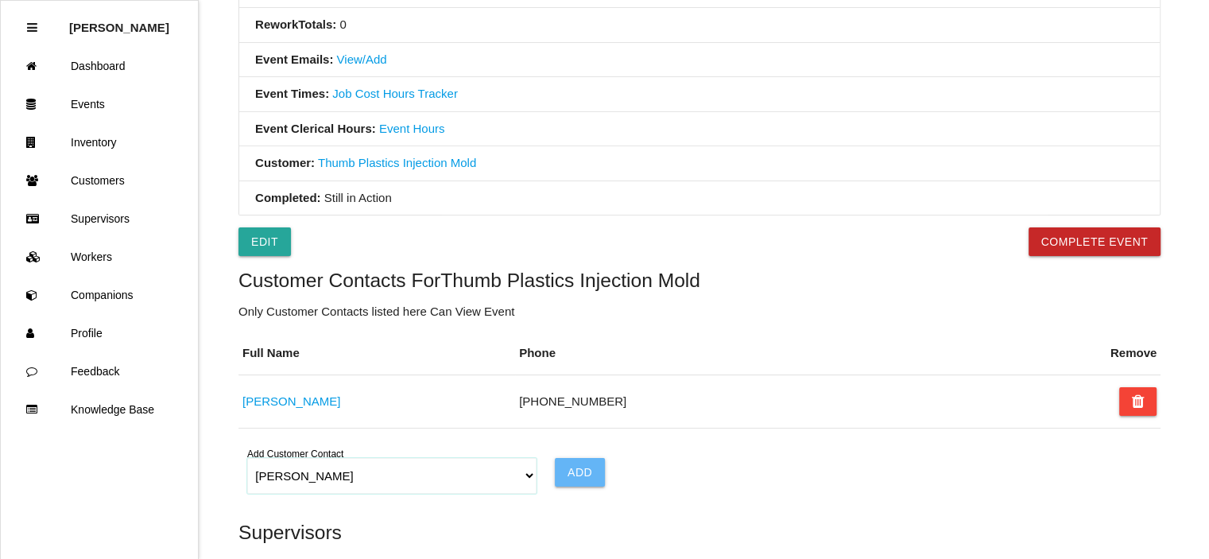
click at [525, 470] on select "Select One Choose All [PERSON_NAME] [PERSON_NAME] [PERSON_NAME] [PERSON_NAME] […" at bounding box center [391, 476] width 289 height 36
select select "67c1ee8c5e5cba000e4537c3"
click at [247, 458] on select "Select One Choose All [PERSON_NAME] [PERSON_NAME] [PERSON_NAME] [PERSON_NAME] […" at bounding box center [391, 476] width 289 height 36
click at [574, 471] on input "Add" at bounding box center [580, 472] width 50 height 29
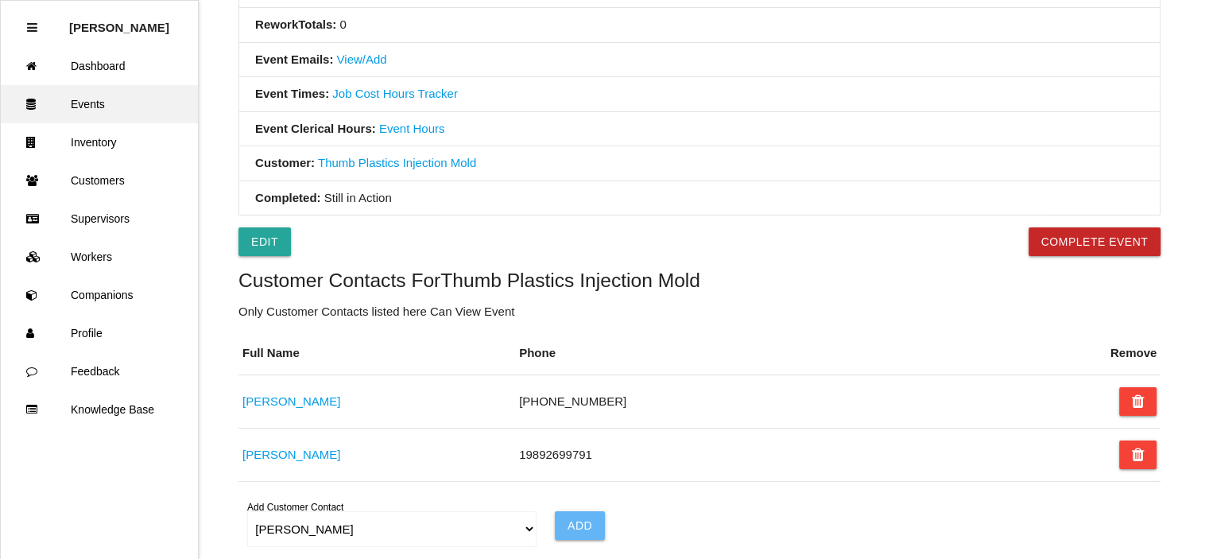
click at [89, 109] on link "Events" at bounding box center [99, 104] width 197 height 38
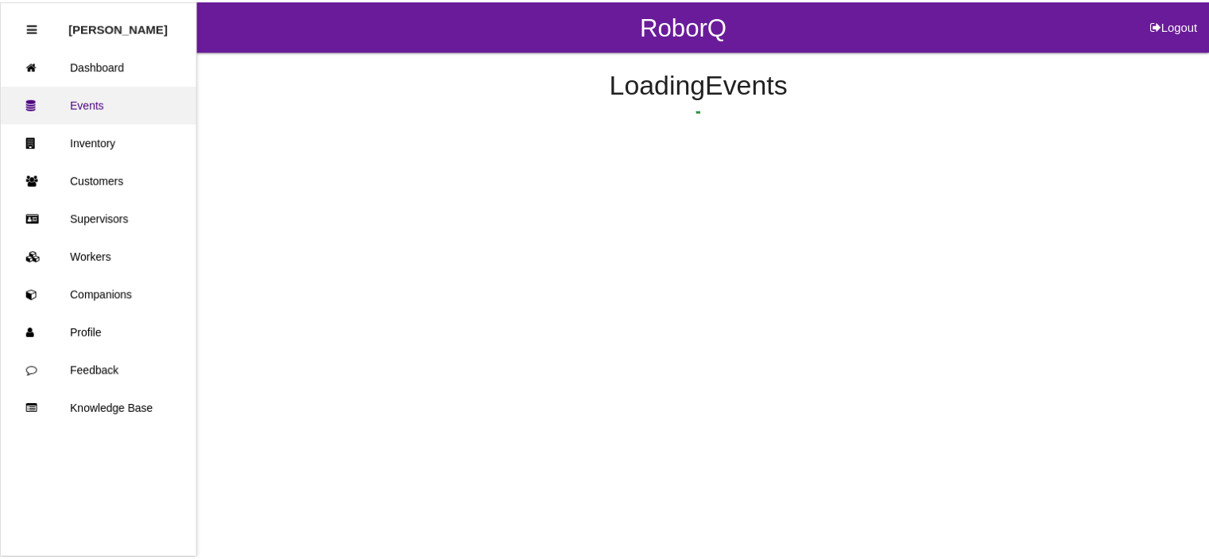
scroll to position [80, 0]
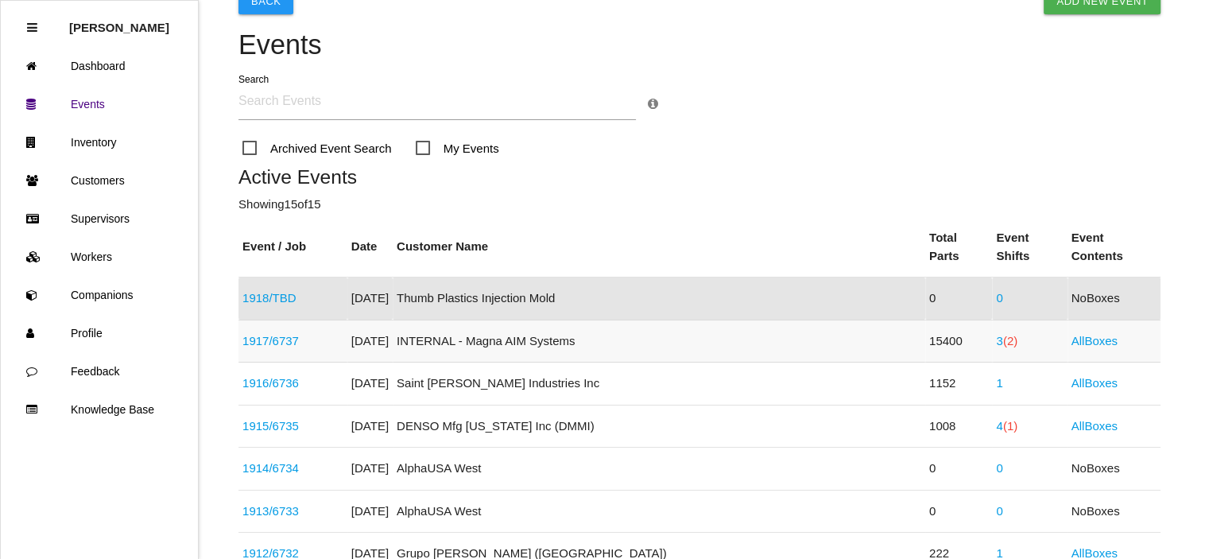
click at [255, 334] on link "1917 / 6737" at bounding box center [270, 341] width 56 height 14
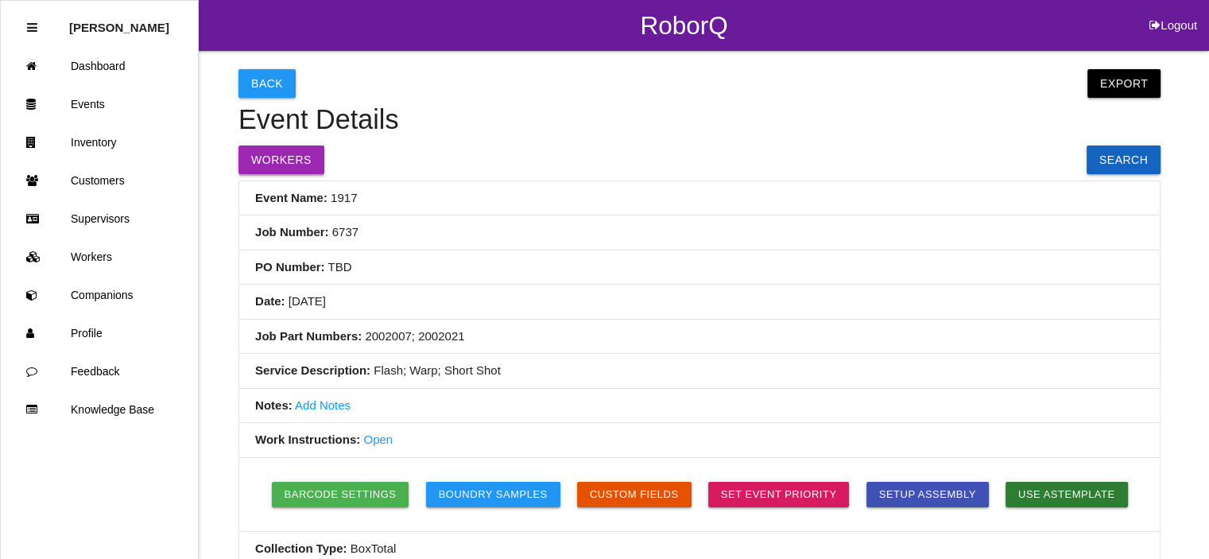
click at [290, 146] on button "Workers" at bounding box center [281, 159] width 86 height 29
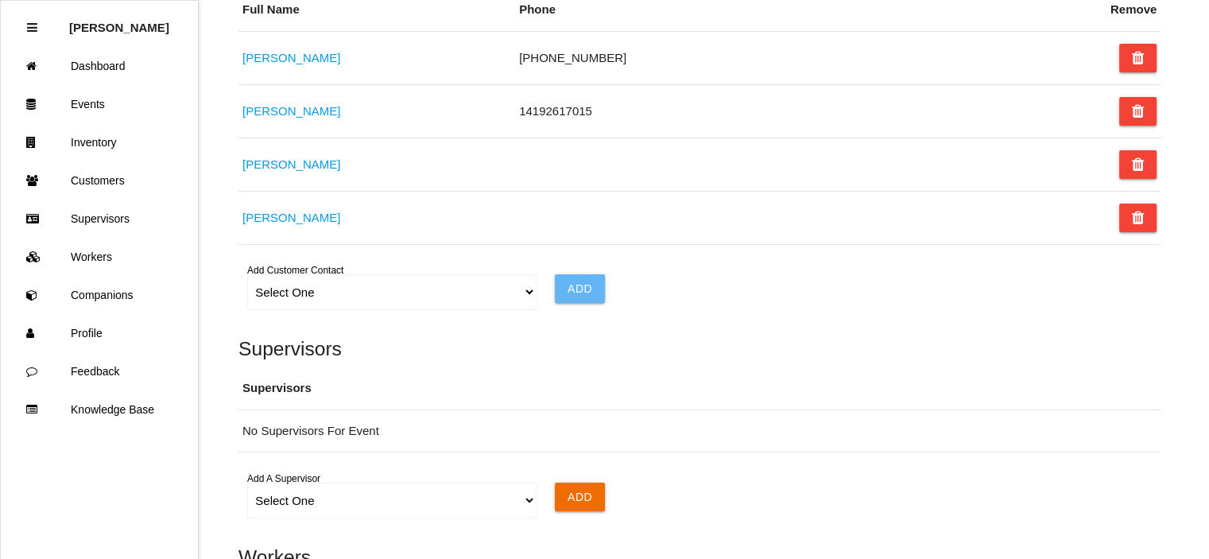
scroll to position [1355, 0]
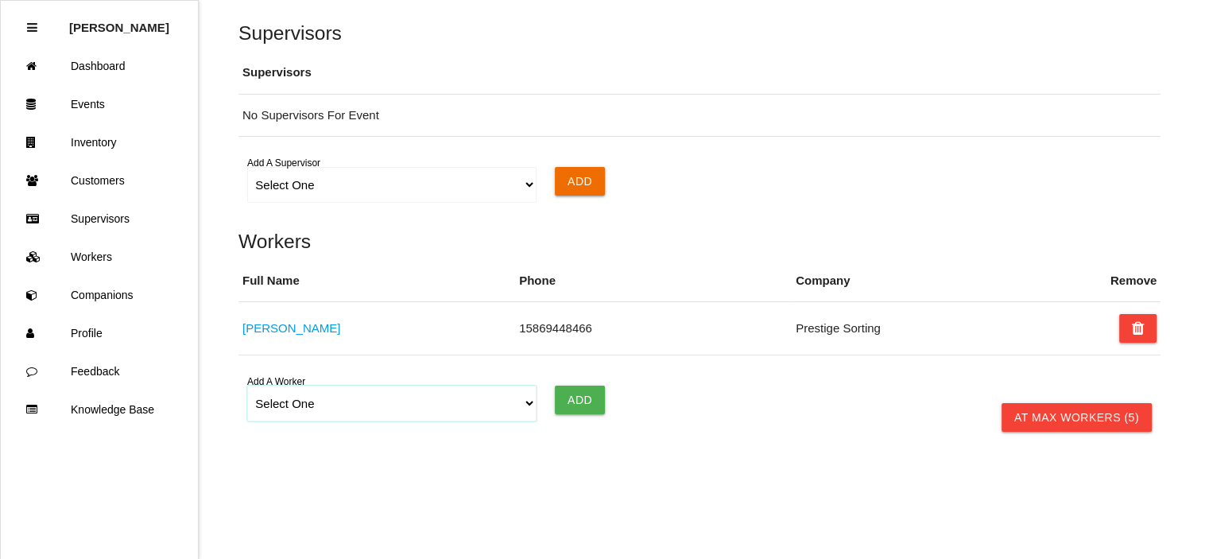
click at [528, 402] on select "Select One [PERSON_NAME] [PERSON_NAME] [PERSON_NAME] [PERSON_NAME] [PERSON_NAME…" at bounding box center [391, 403] width 289 height 36
click at [1027, 30] on h5 "Supervisors" at bounding box center [699, 32] width 922 height 21
click at [92, 105] on link "Events" at bounding box center [99, 104] width 197 height 38
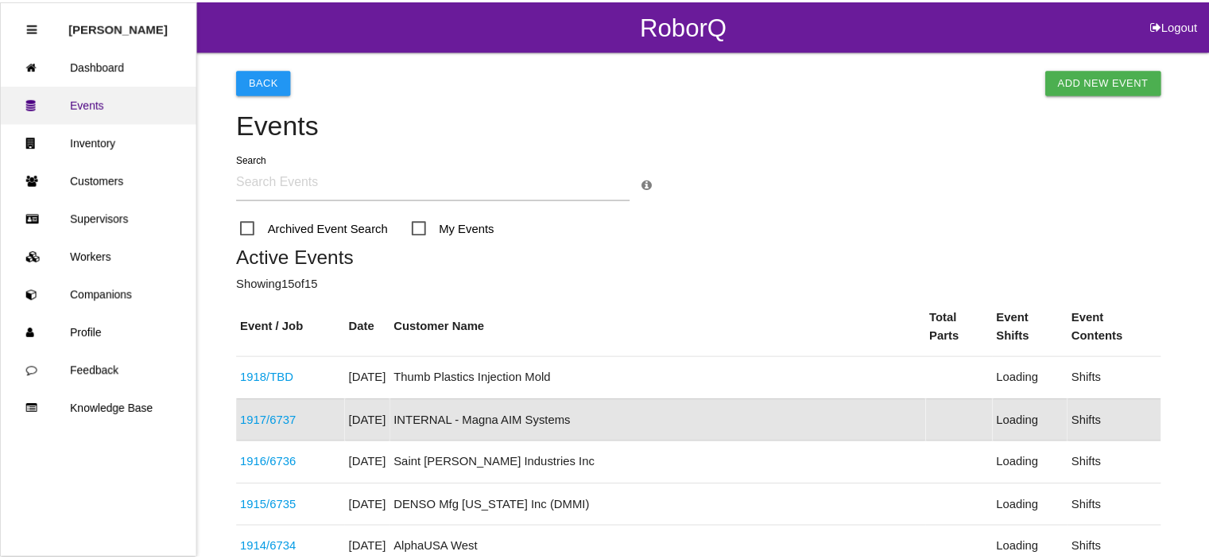
scroll to position [123, 0]
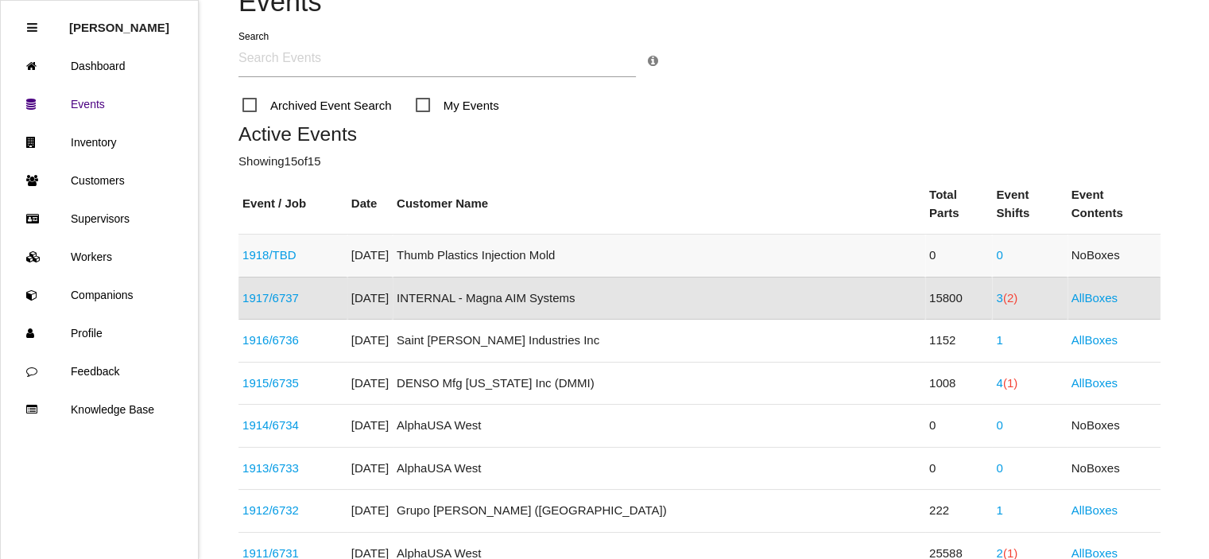
click at [289, 248] on link "1918 / TBD" at bounding box center [269, 255] width 54 height 14
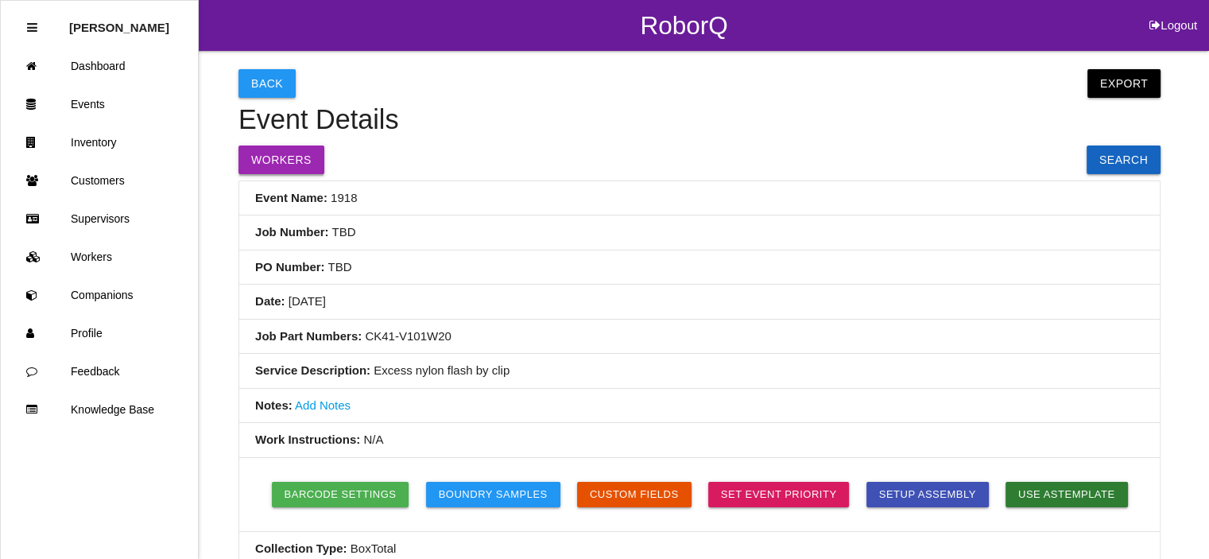
click at [267, 155] on button "Workers" at bounding box center [281, 159] width 86 height 29
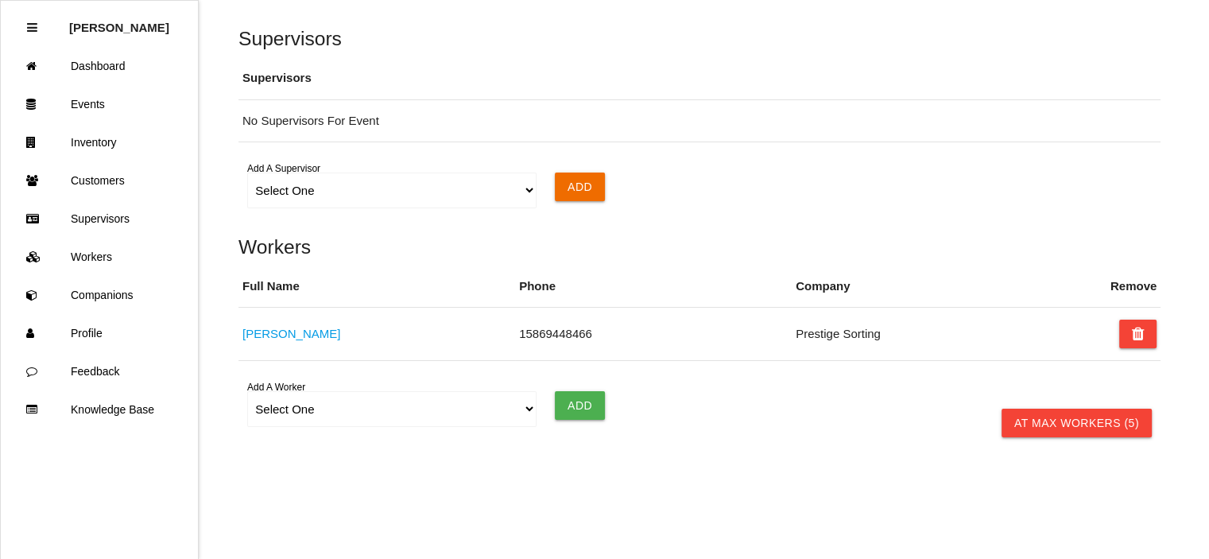
scroll to position [1249, 0]
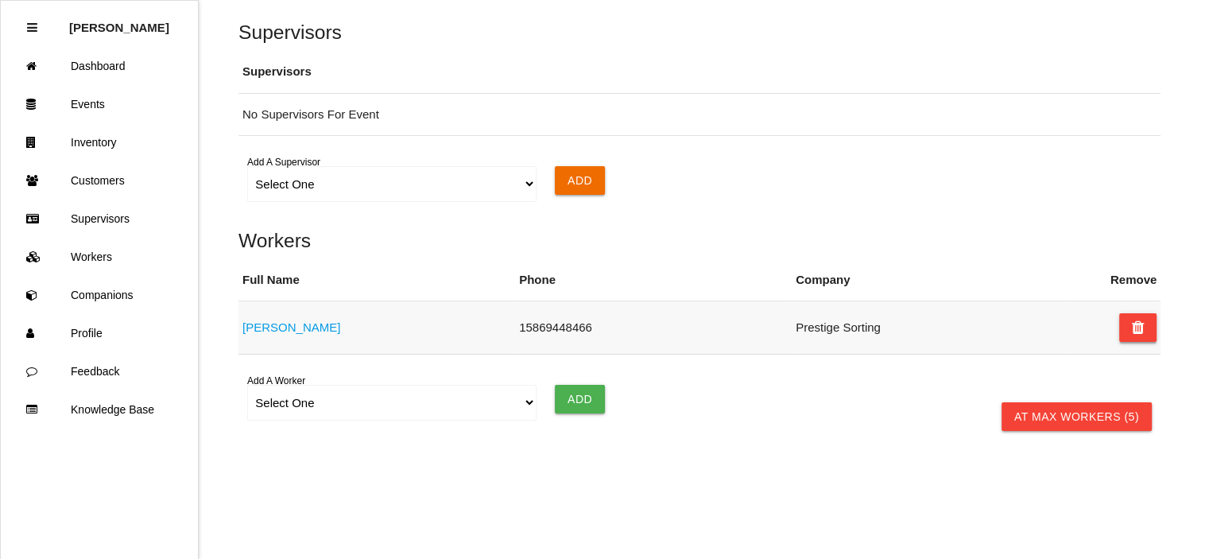
click at [1128, 322] on button at bounding box center [1138, 327] width 38 height 29
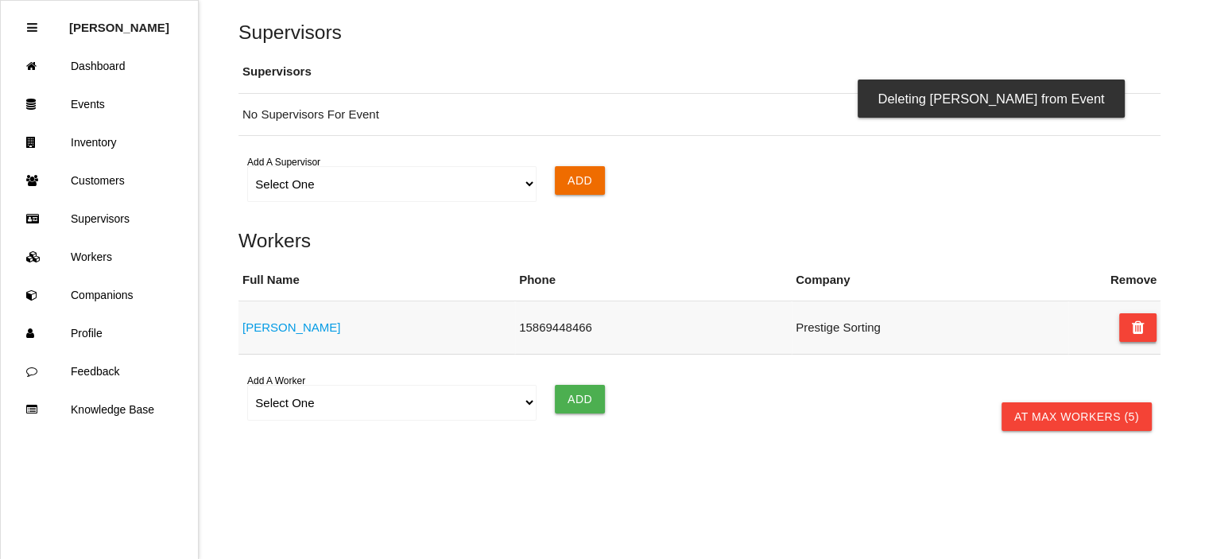
scroll to position [1238, 0]
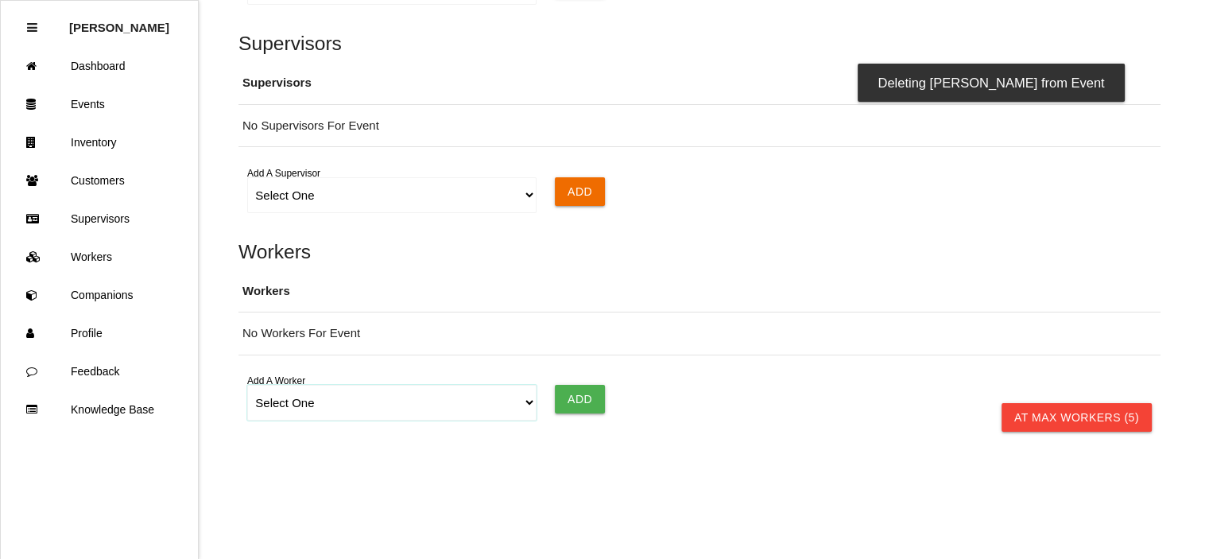
click at [523, 400] on select "Select One [PERSON_NAME] [PERSON_NAME] [PERSON_NAME] [PERSON_NAME] [PERSON_NAME…" at bounding box center [391, 403] width 289 height 36
select select "5f77858b1afedb0012ee5ca3"
click at [247, 385] on select "Select One [PERSON_NAME] [PERSON_NAME] [PERSON_NAME] [PERSON_NAME] [PERSON_NAME…" at bounding box center [391, 403] width 289 height 36
click at [569, 406] on input "Add" at bounding box center [580, 399] width 50 height 29
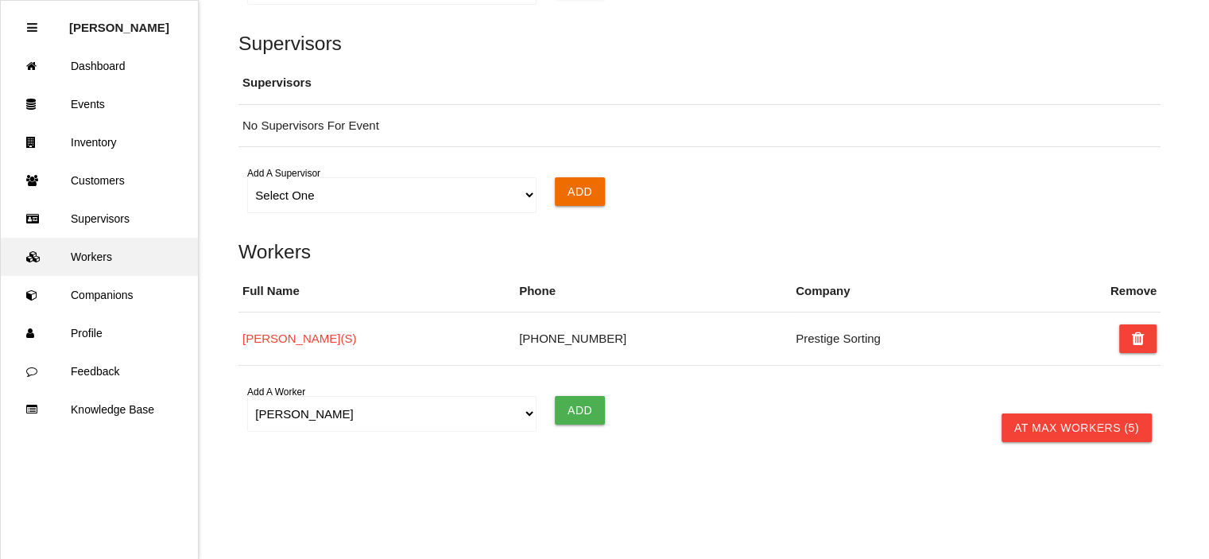
click at [103, 253] on link "Workers" at bounding box center [99, 257] width 197 height 38
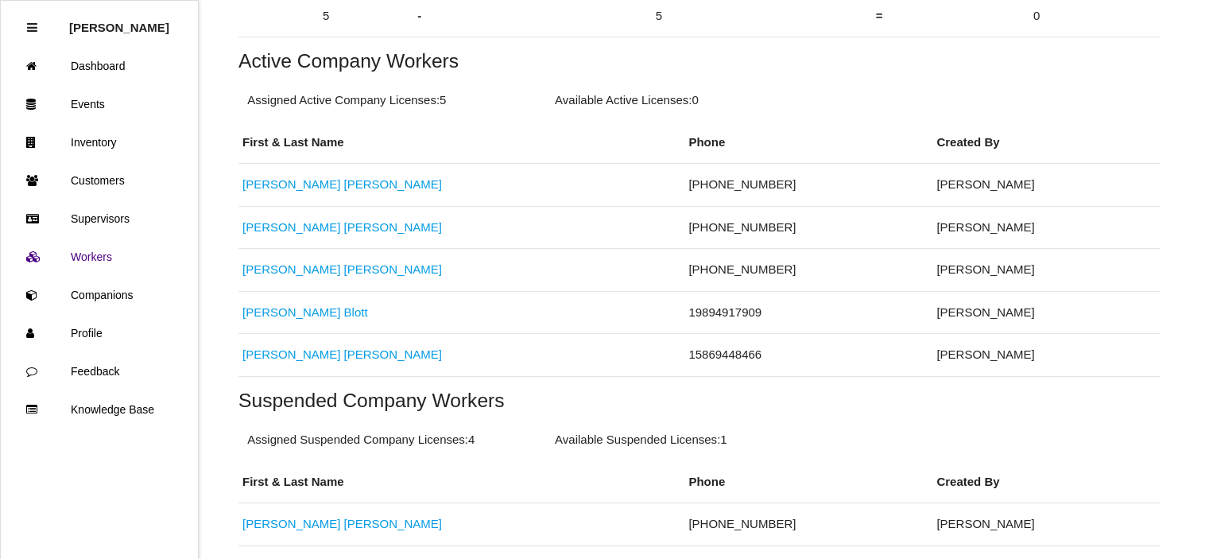
scroll to position [312, 0]
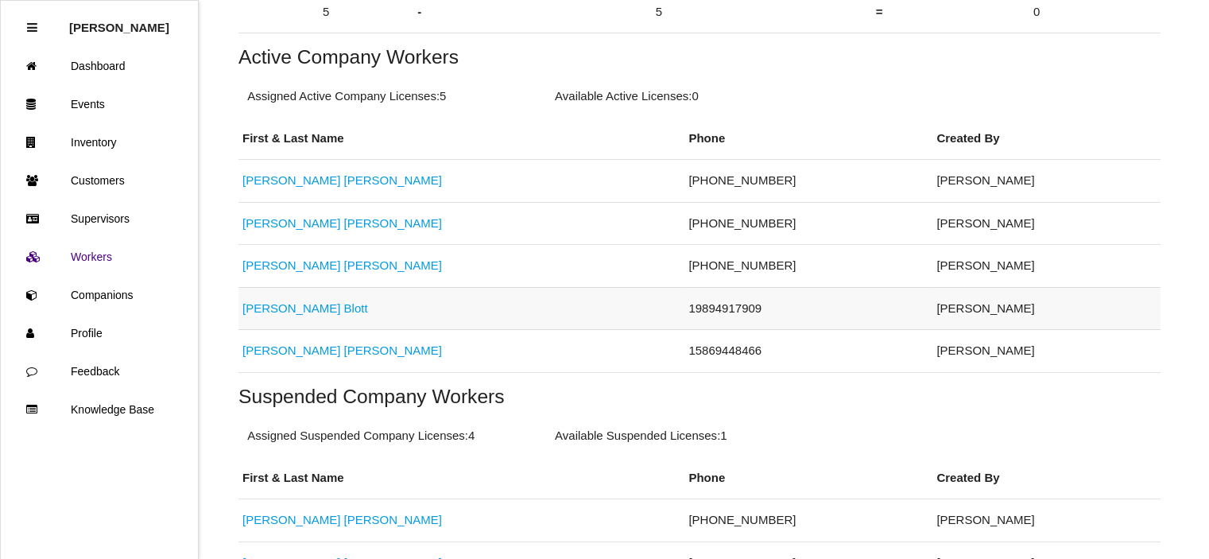
click at [283, 309] on link "[PERSON_NAME]" at bounding box center [305, 308] width 126 height 14
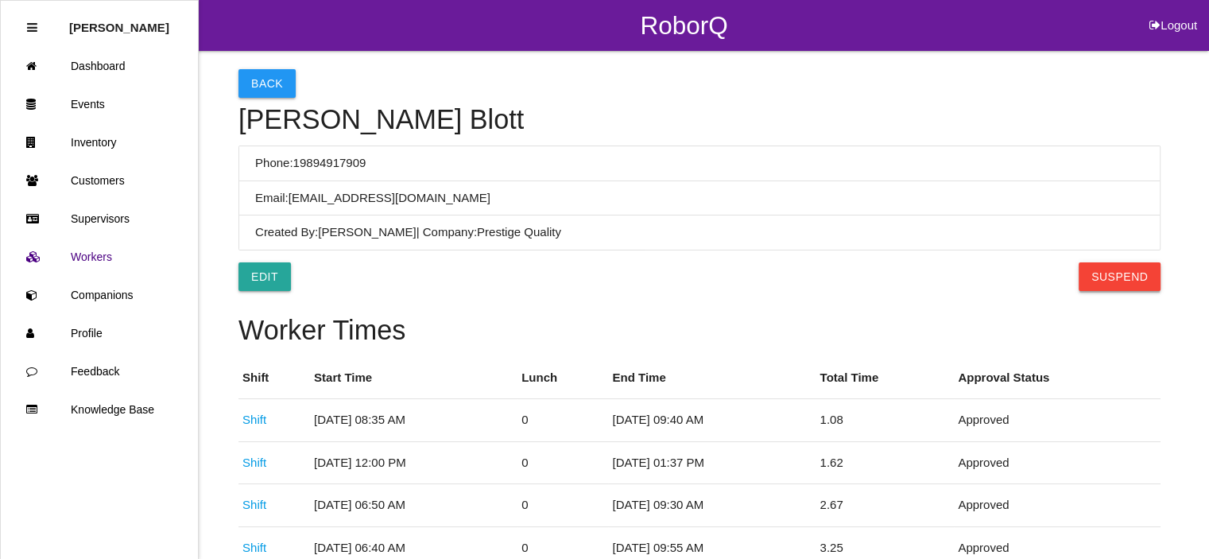
click at [1105, 270] on button "Suspend" at bounding box center [1119, 276] width 82 height 29
click at [261, 81] on button "Back" at bounding box center [266, 83] width 57 height 29
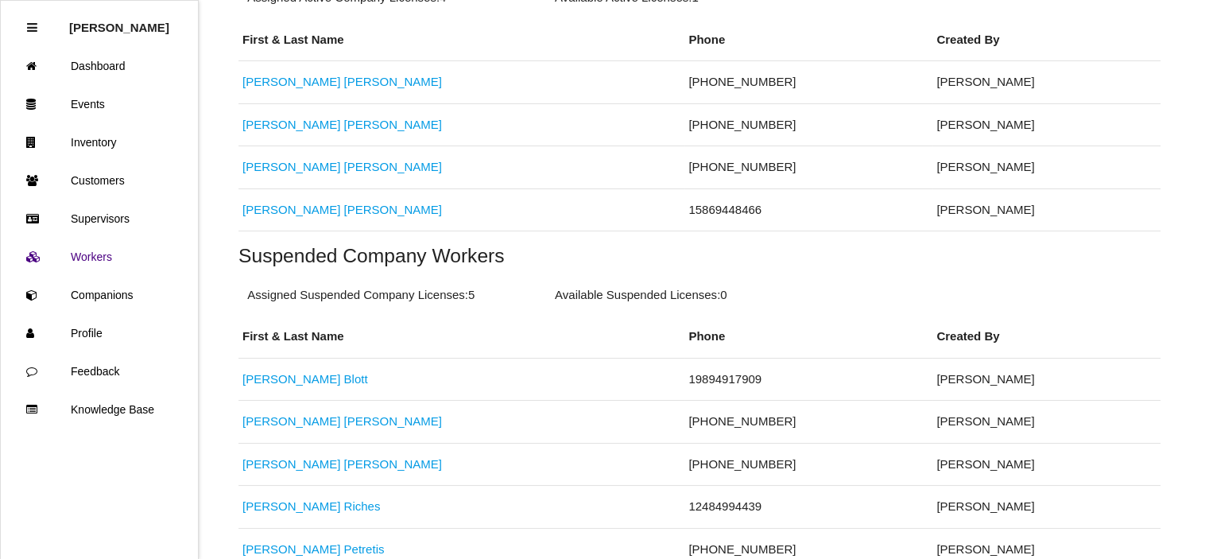
scroll to position [446, 0]
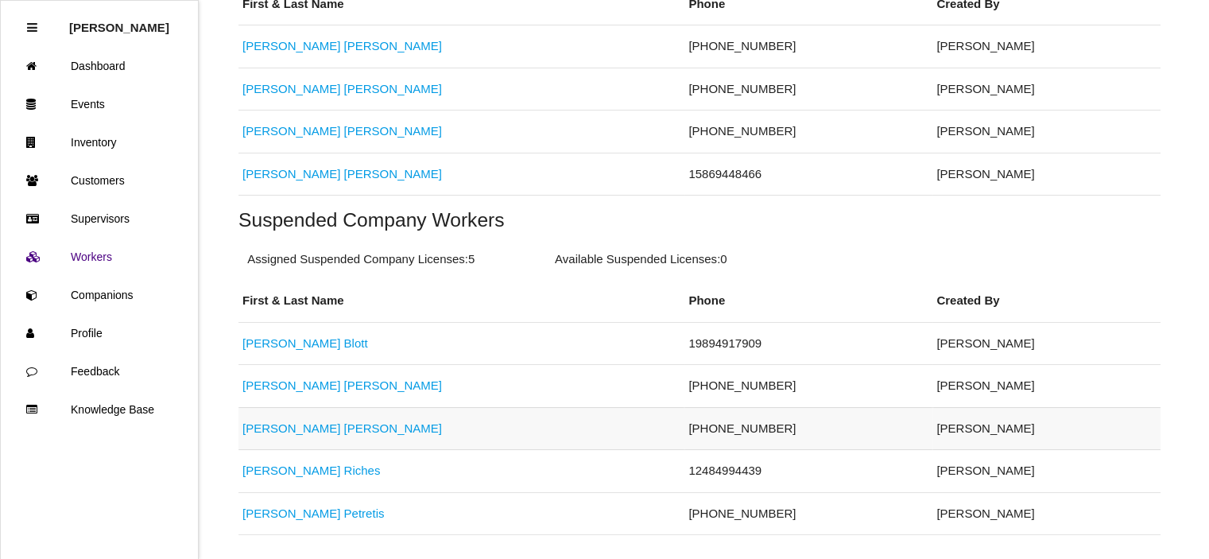
click at [310, 432] on link "[PERSON_NAME]" at bounding box center [341, 428] width 199 height 14
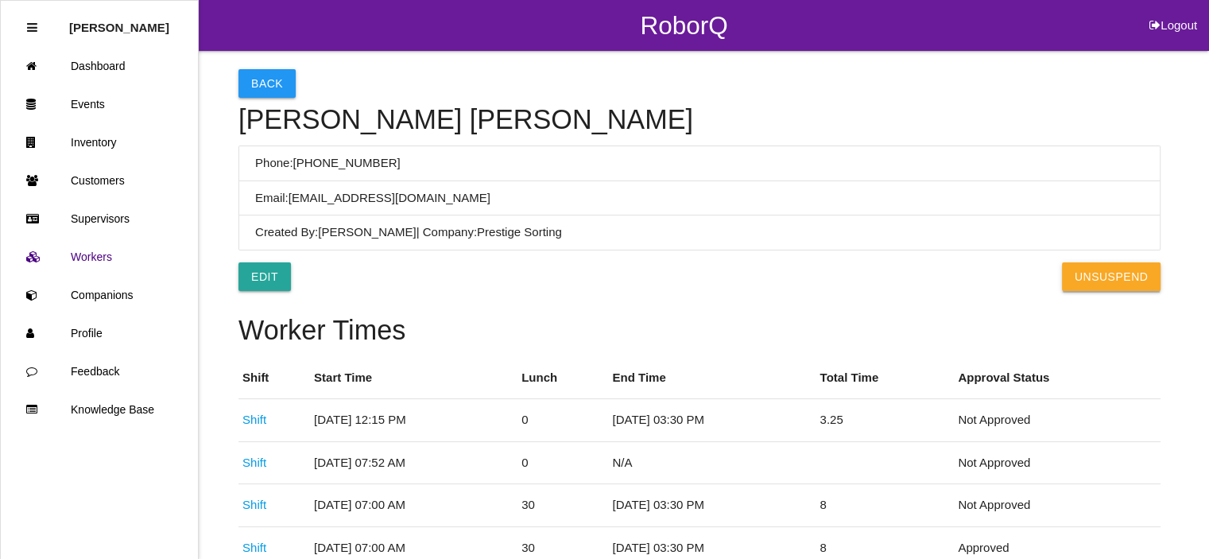
click at [1098, 279] on button "UnSuspend" at bounding box center [1111, 276] width 99 height 29
